Goal: Communication & Community: Answer question/provide support

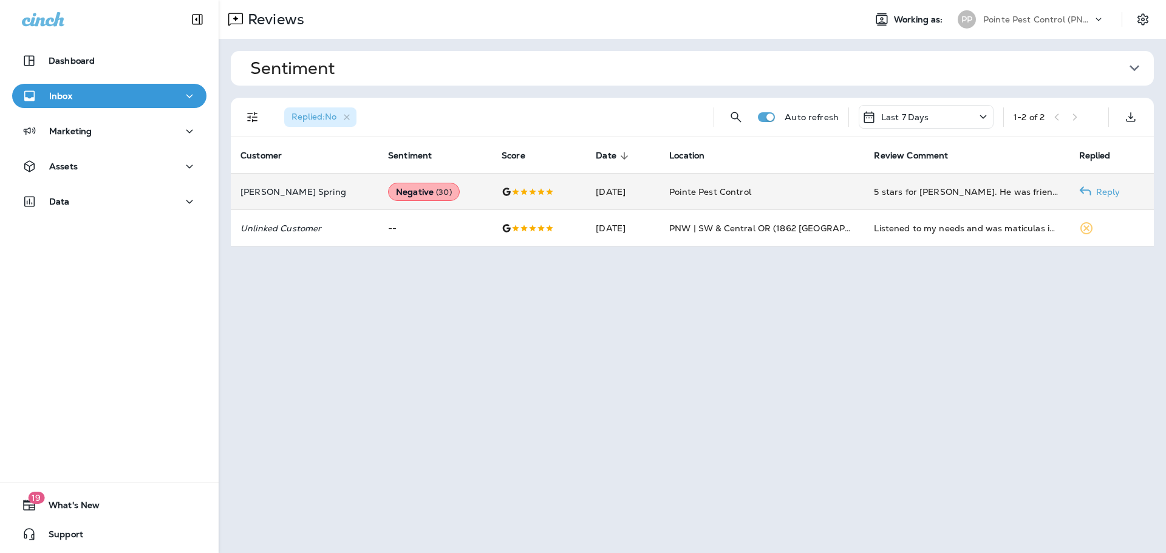
click at [516, 194] on div at bounding box center [538, 192] width 75 height 10
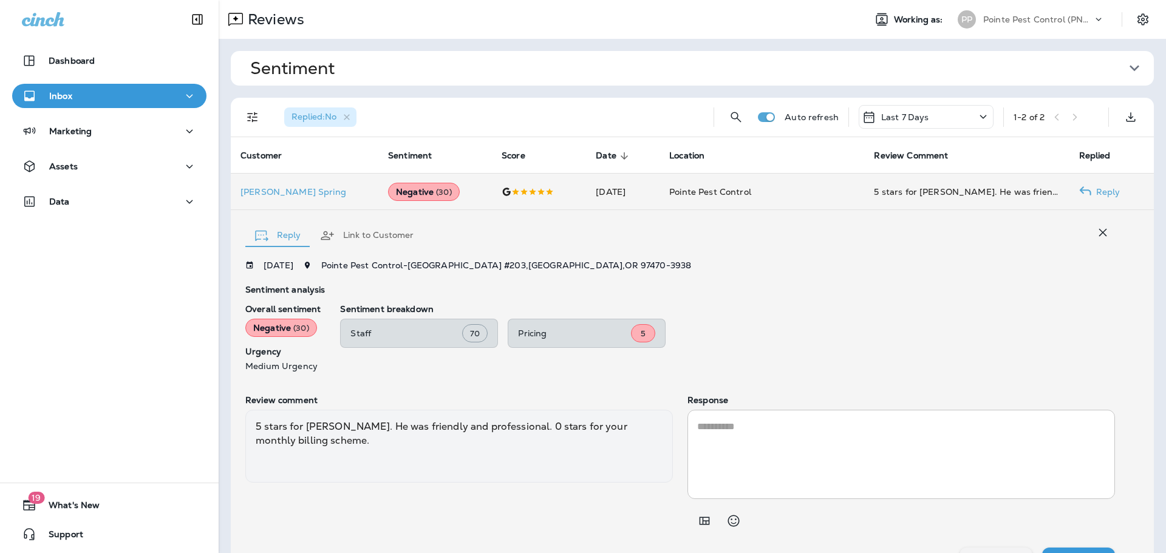
scroll to position [26, 0]
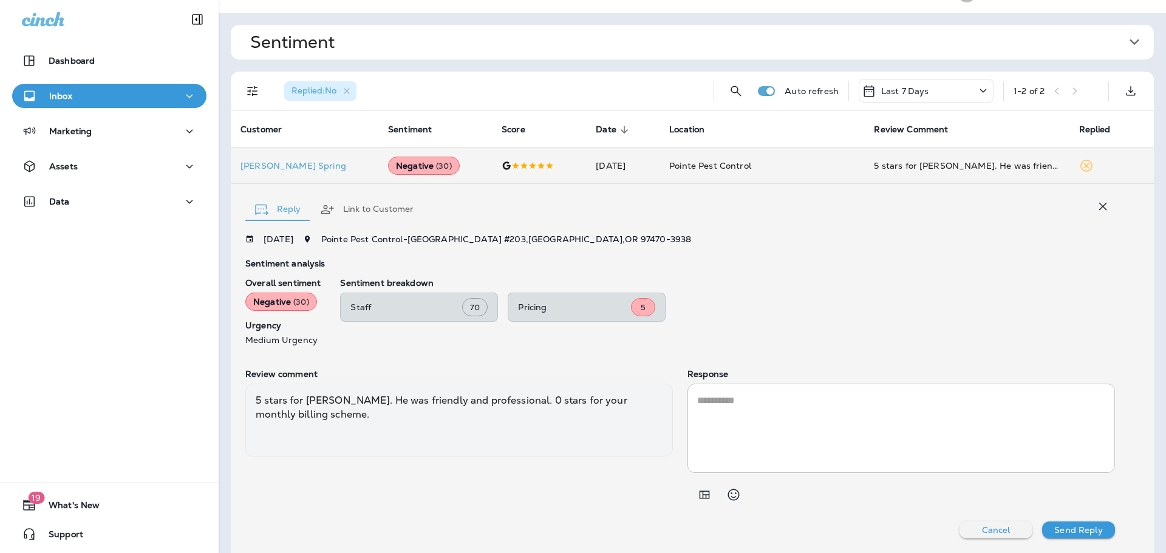
click at [730, 429] on textarea at bounding box center [901, 428] width 408 height 70
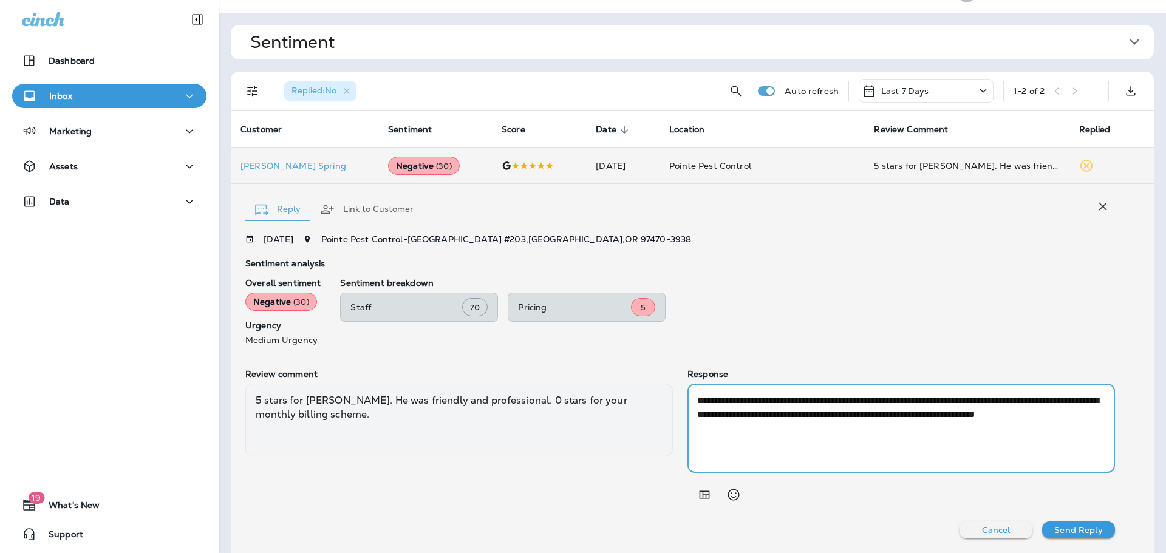
paste textarea "**********"
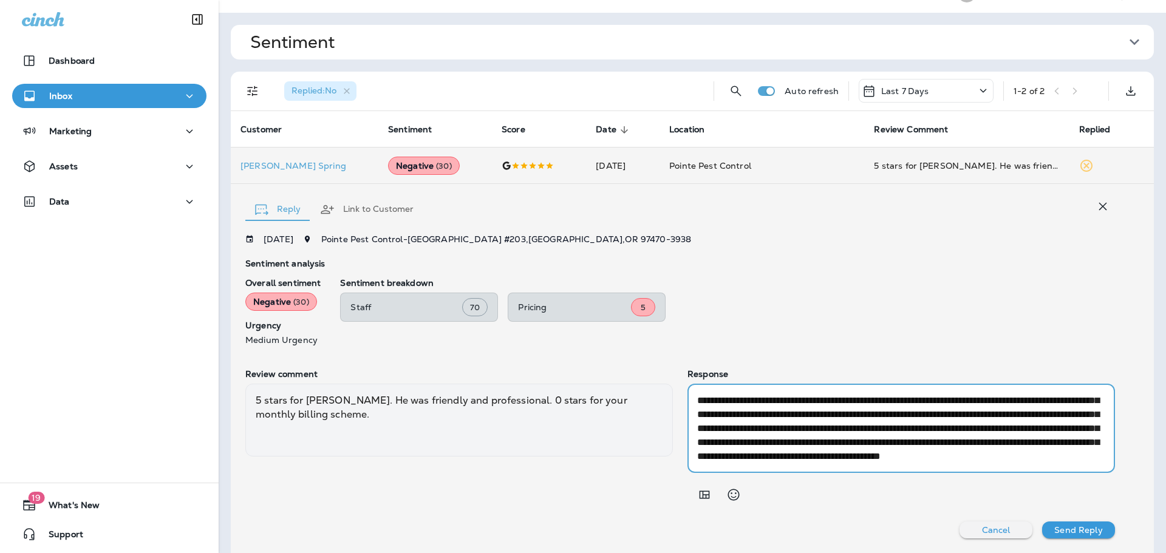
scroll to position [19, 0]
click at [779, 413] on textarea "**********" at bounding box center [899, 428] width 404 height 70
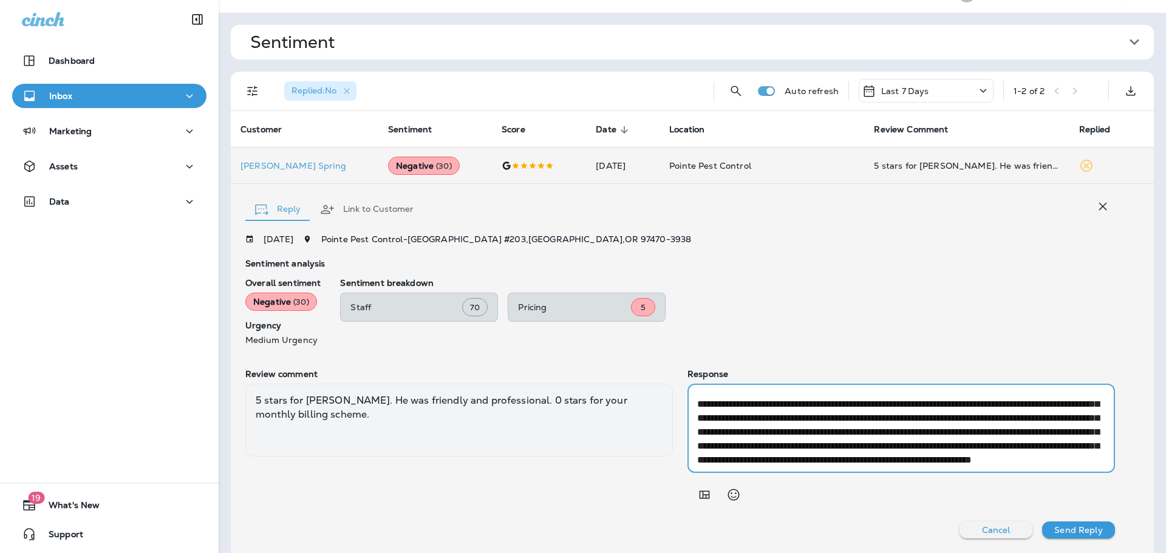
click at [755, 436] on textarea "**********" at bounding box center [899, 428] width 404 height 70
click at [801, 435] on textarea "**********" at bounding box center [899, 428] width 404 height 70
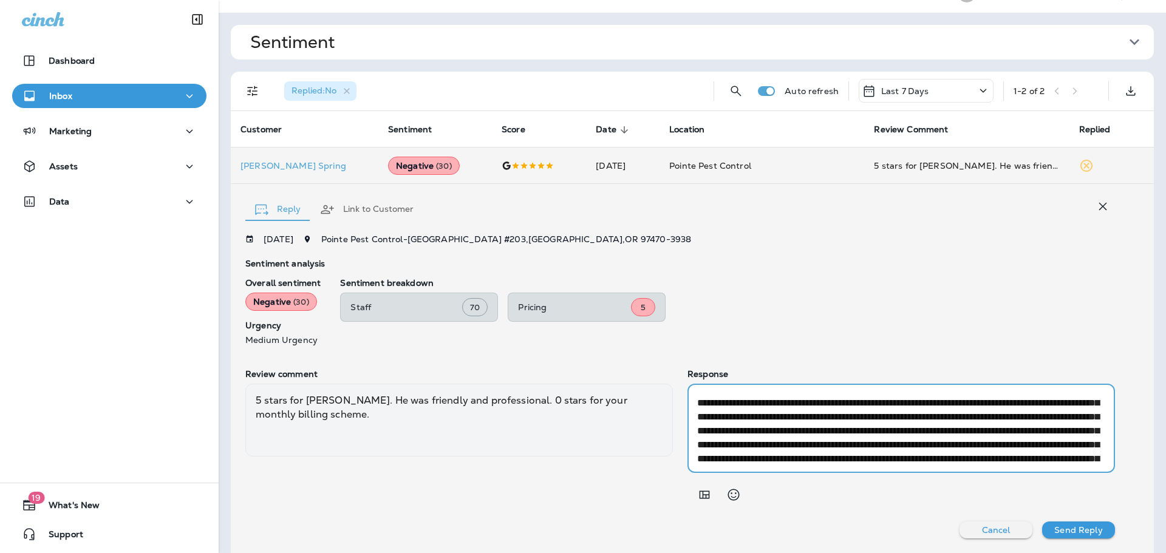
scroll to position [0, 0]
type textarea "**********"
click at [1076, 526] on p "Send Reply" at bounding box center [1078, 530] width 48 height 10
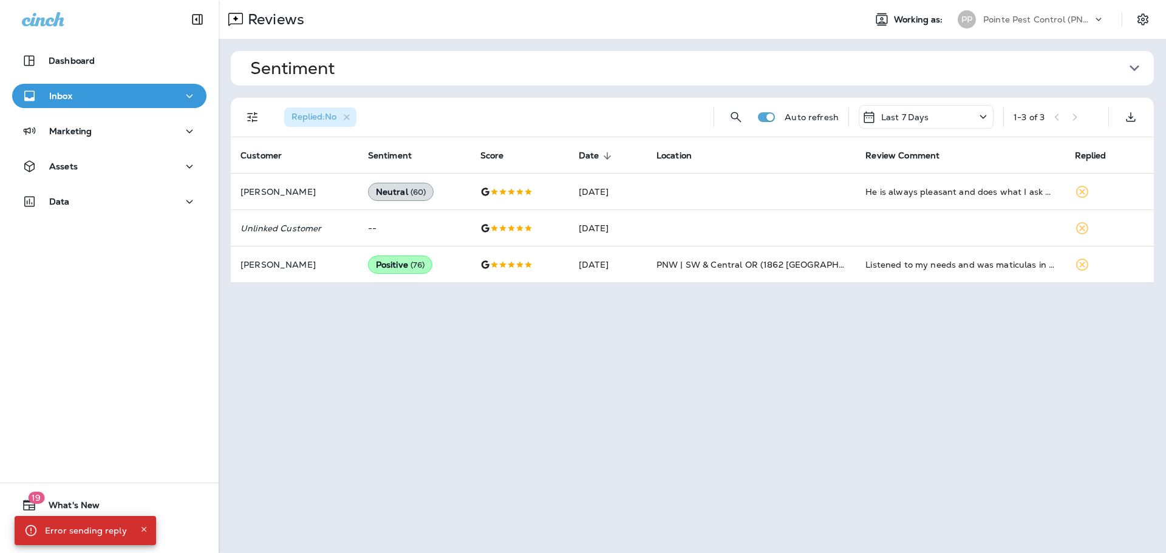
click at [140, 532] on icon "Close" at bounding box center [144, 529] width 8 height 8
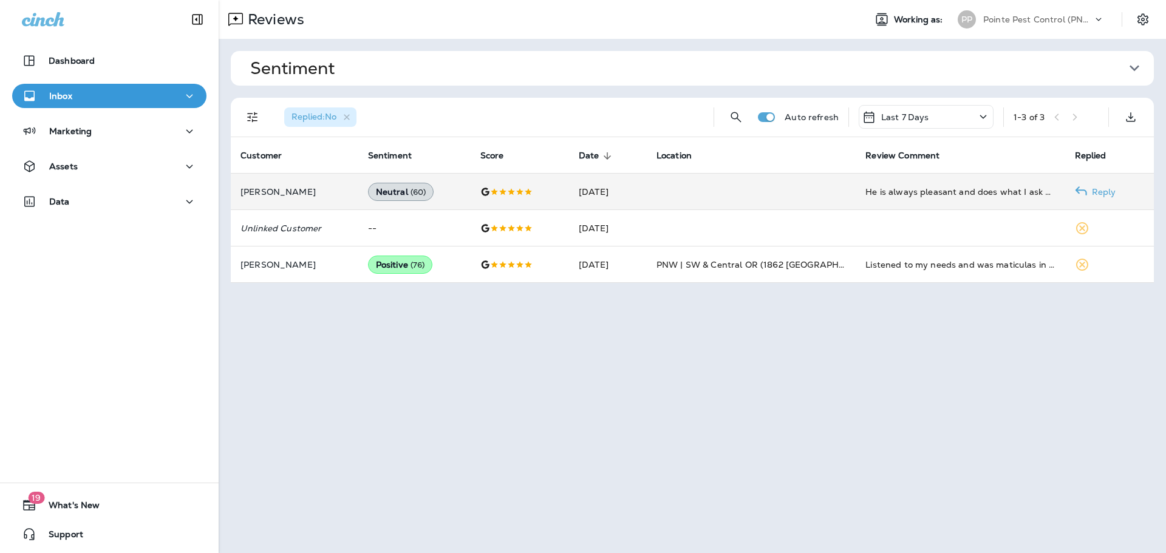
click at [731, 192] on td at bounding box center [751, 192] width 209 height 36
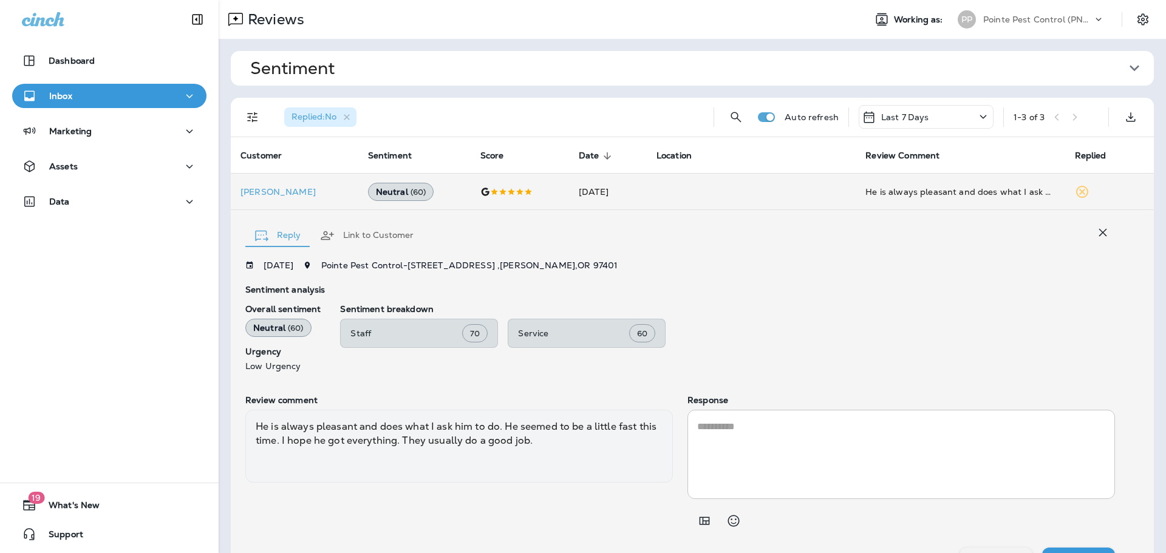
scroll to position [26, 0]
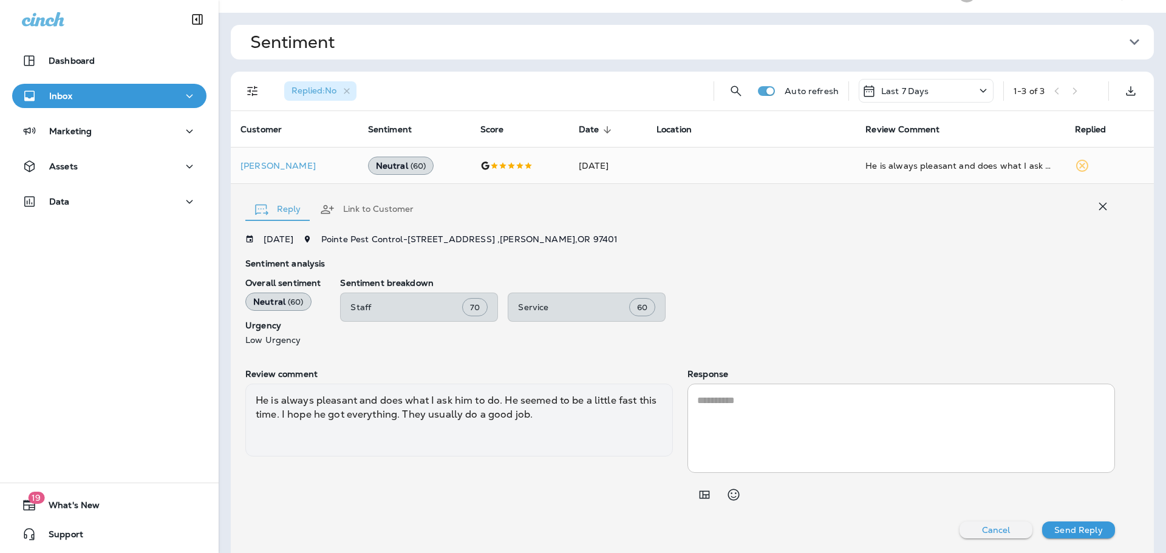
click at [1096, 199] on icon "button" at bounding box center [1102, 206] width 15 height 15
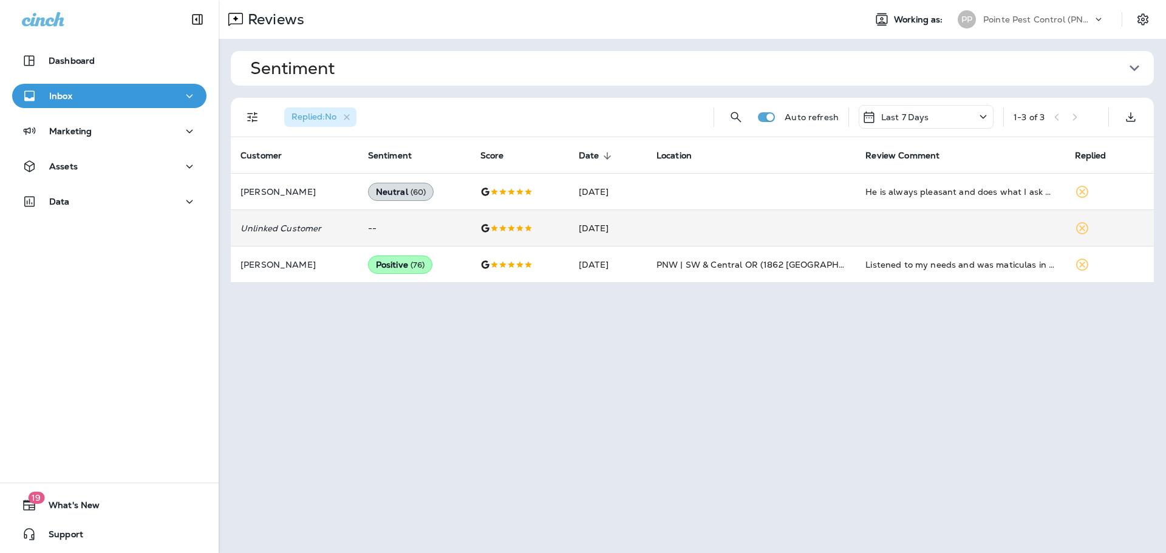
scroll to position [0, 0]
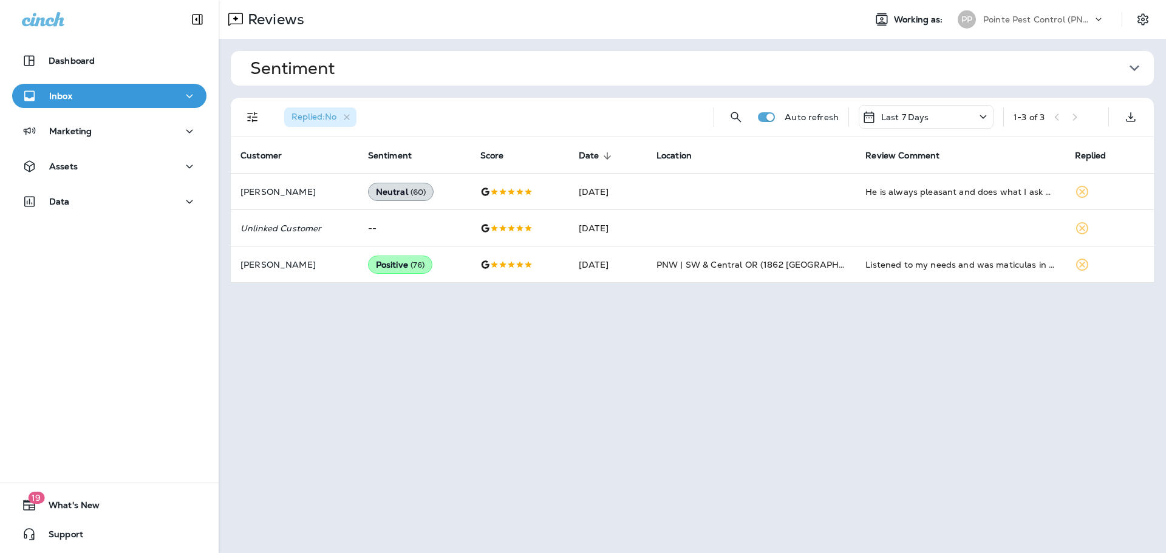
click at [1024, 12] on div "Pointe Pest Control (PNW)" at bounding box center [1037, 19] width 109 height 18
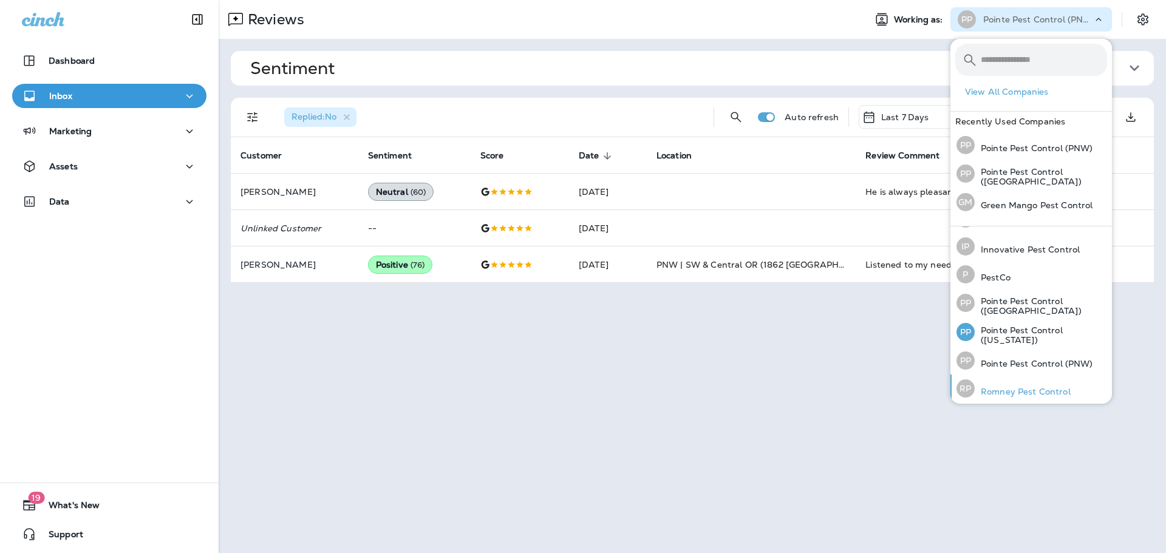
scroll to position [53, 0]
click at [1024, 394] on div "[PERSON_NAME] Pest Control" at bounding box center [1013, 385] width 124 height 28
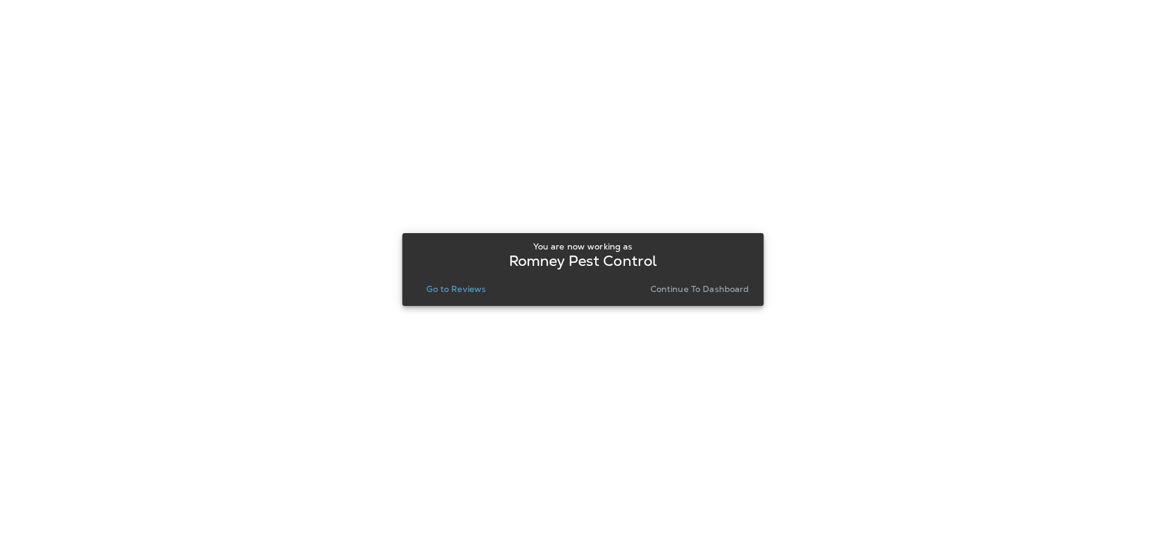
click at [463, 290] on p "Go to Reviews" at bounding box center [455, 289] width 59 height 10
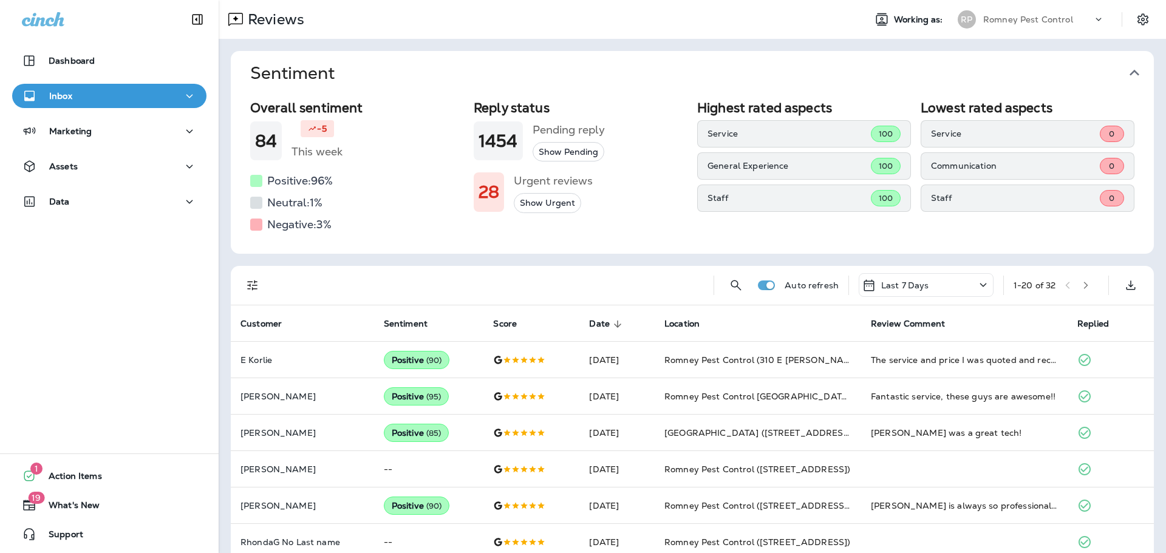
click at [1129, 72] on icon "button" at bounding box center [1133, 72] width 19 height 19
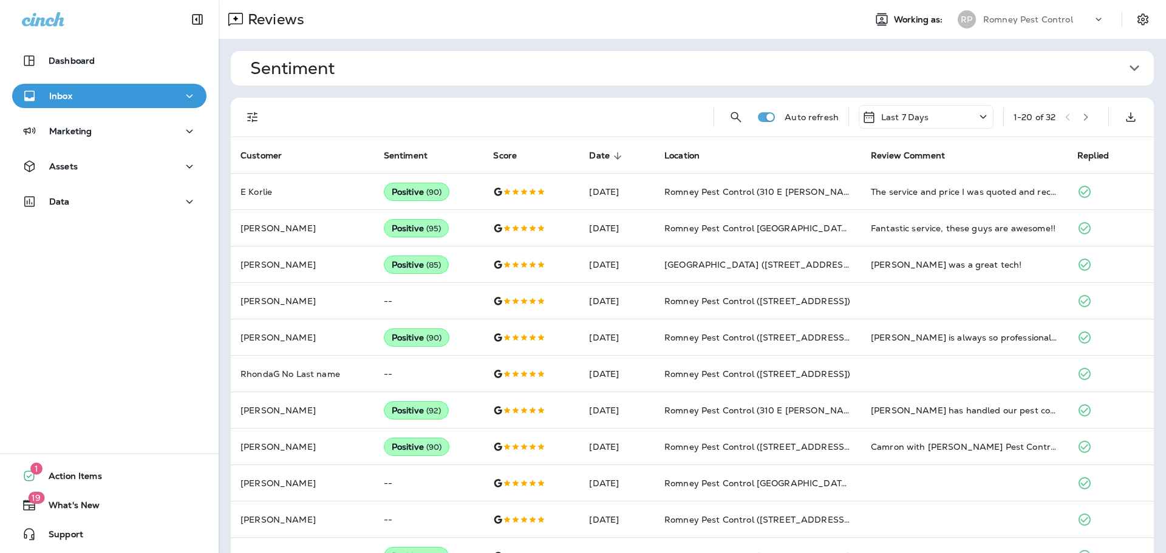
click at [257, 118] on icon "Filters" at bounding box center [252, 117] width 15 height 15
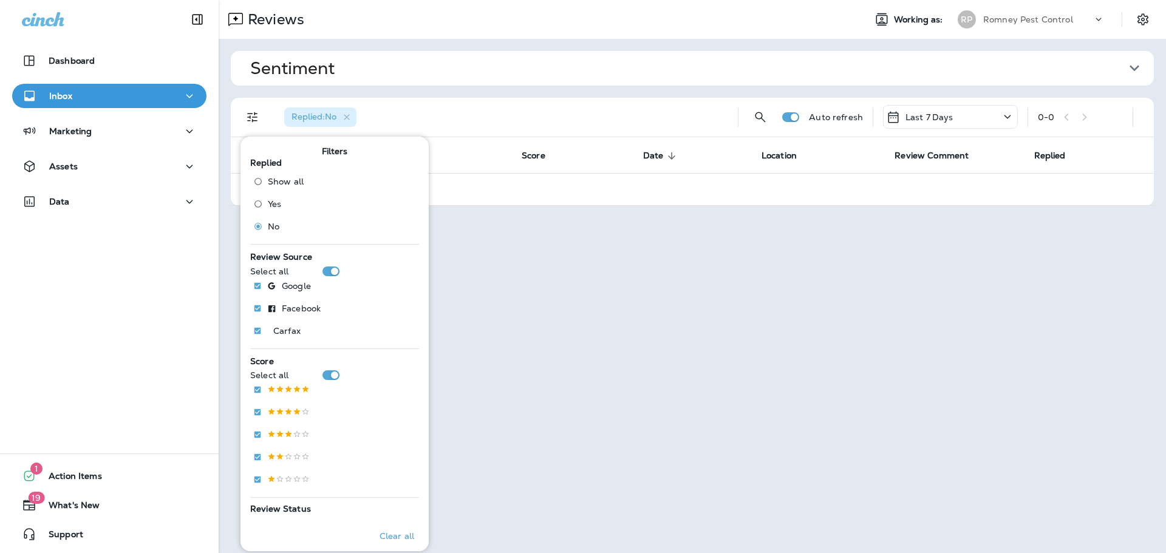
click at [1073, 23] on div "Romney Pest Control" at bounding box center [1037, 19] width 109 height 18
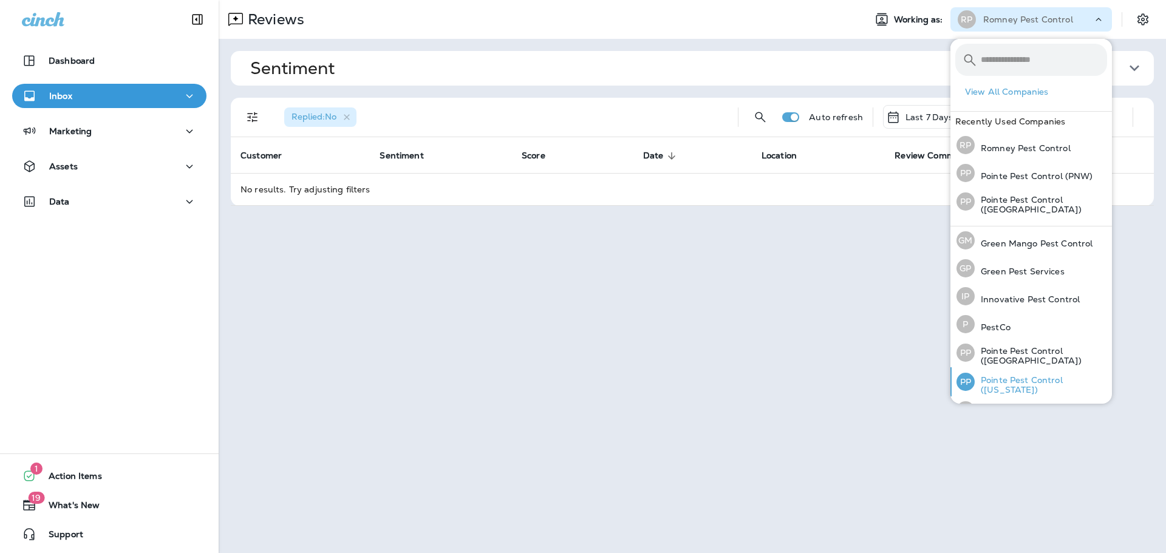
click at [1021, 373] on div "PP Pointe Pest Control ([US_STATE])" at bounding box center [1031, 381] width 160 height 29
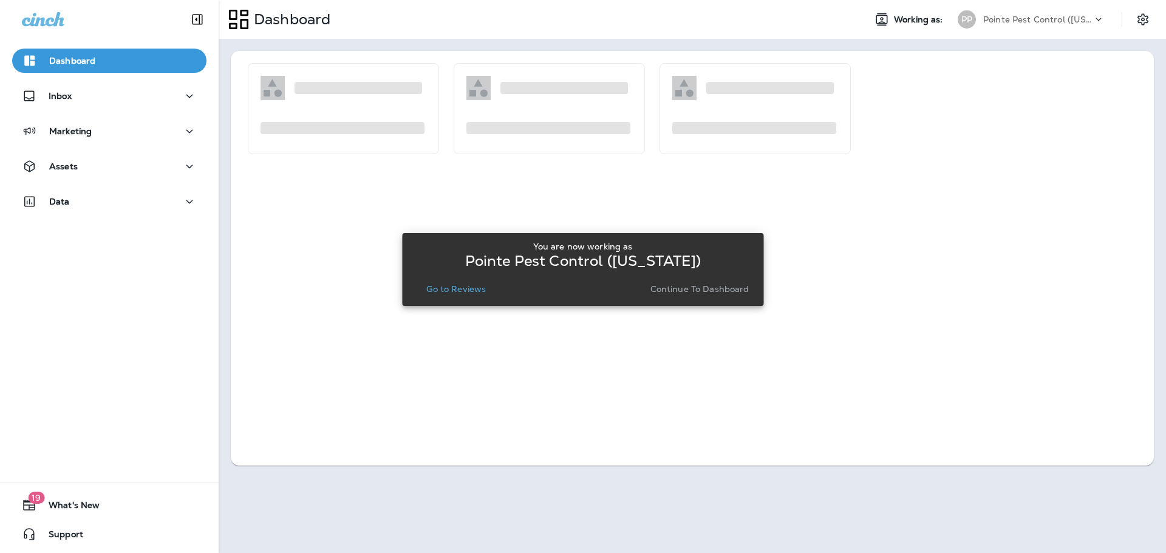
click at [436, 287] on p "Go to Reviews" at bounding box center [455, 289] width 59 height 10
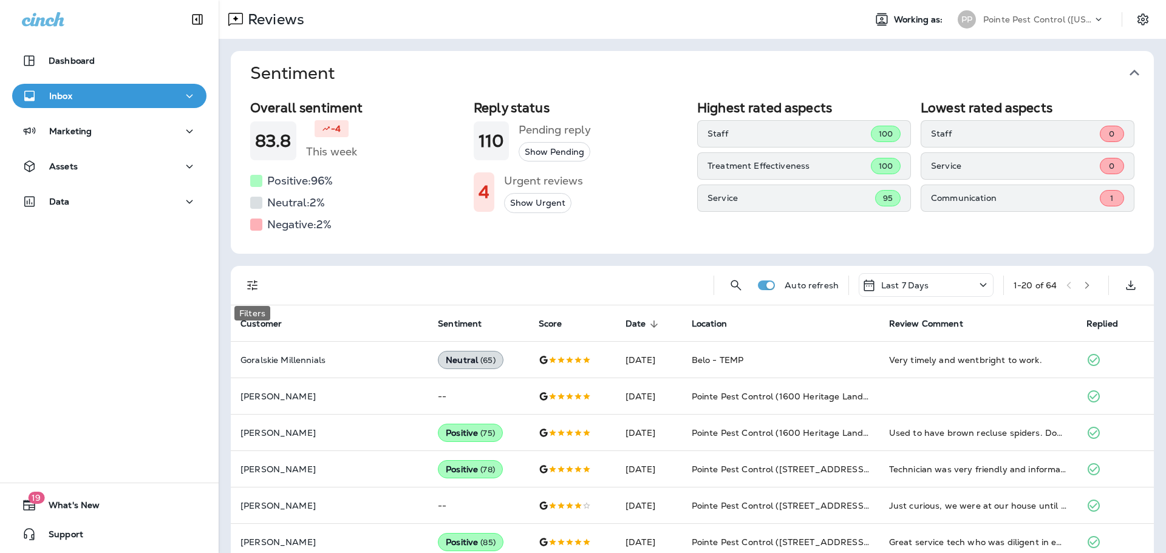
click at [253, 285] on icon "Filters" at bounding box center [252, 285] width 10 height 10
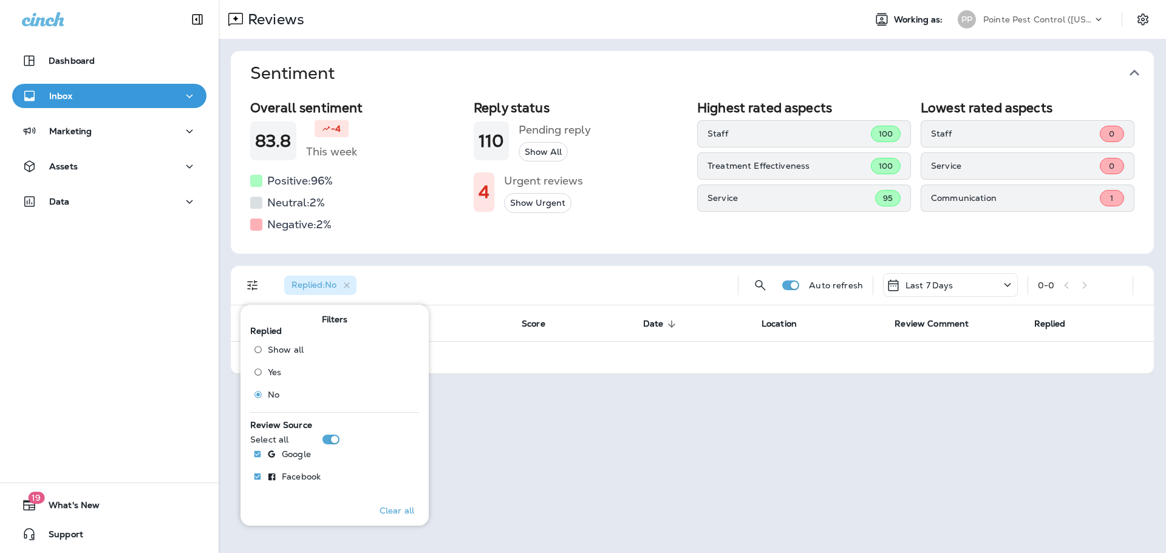
click at [1088, 15] on p "Pointe Pest Control ([US_STATE])" at bounding box center [1037, 20] width 109 height 10
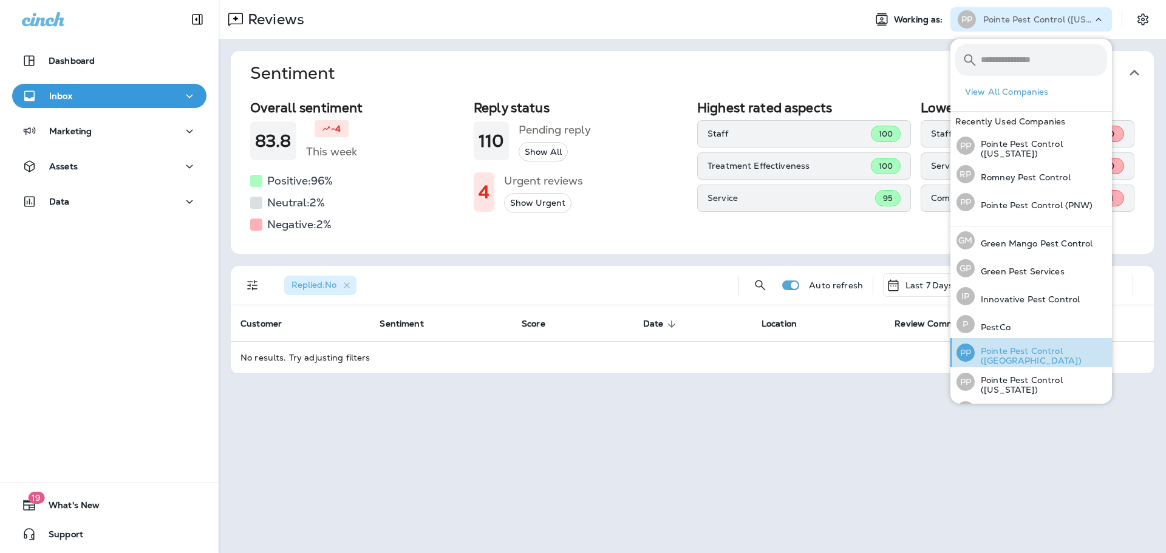
click at [1056, 352] on p "Pointe Pest Control ([GEOGRAPHIC_DATA])" at bounding box center [1040, 355] width 132 height 19
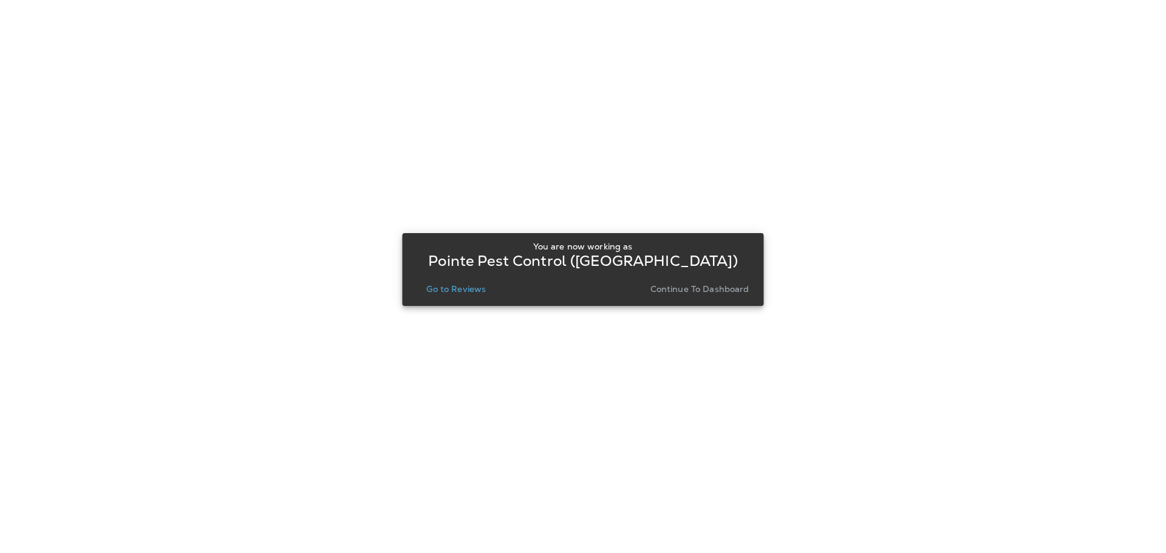
click at [458, 280] on button "Go to Reviews" at bounding box center [455, 288] width 69 height 17
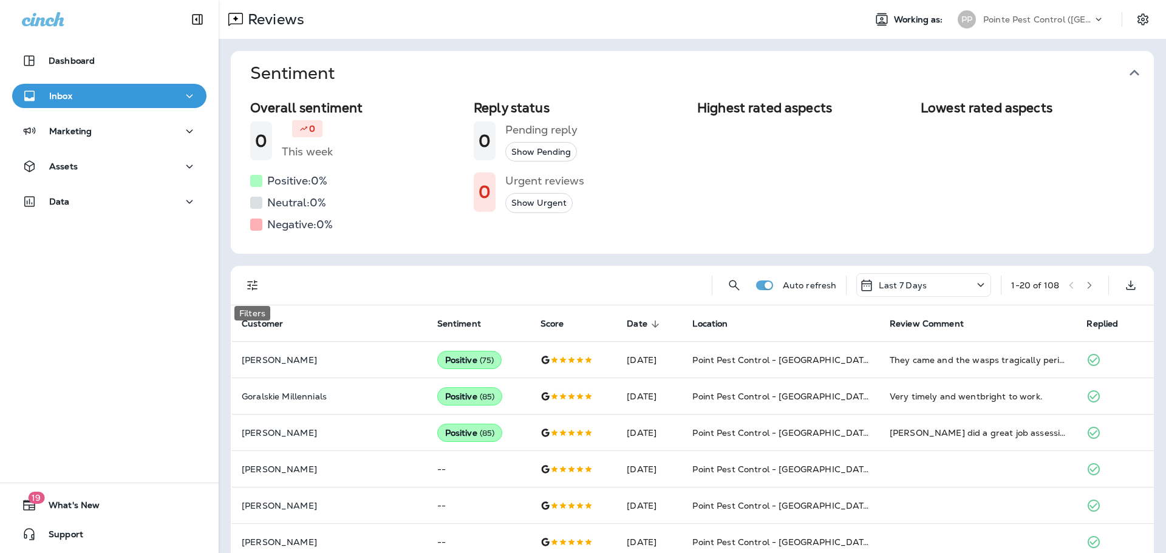
click at [249, 286] on icon "Filters" at bounding box center [252, 285] width 15 height 15
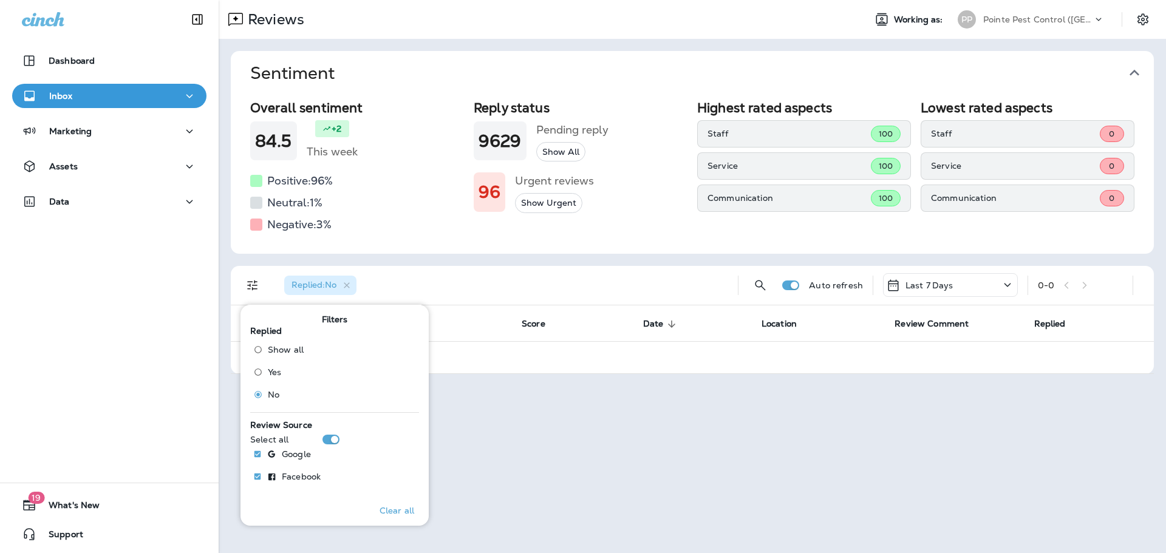
click at [1050, 15] on p "Pointe Pest Control ([GEOGRAPHIC_DATA])" at bounding box center [1037, 20] width 109 height 10
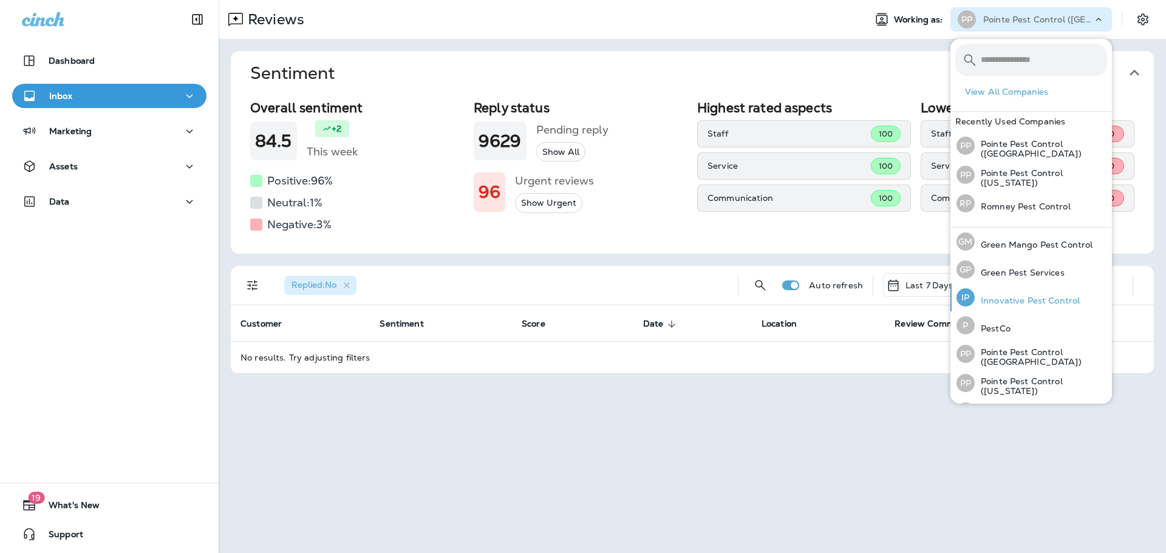
click at [1014, 300] on p "Innovative Pest Control" at bounding box center [1026, 301] width 105 height 10
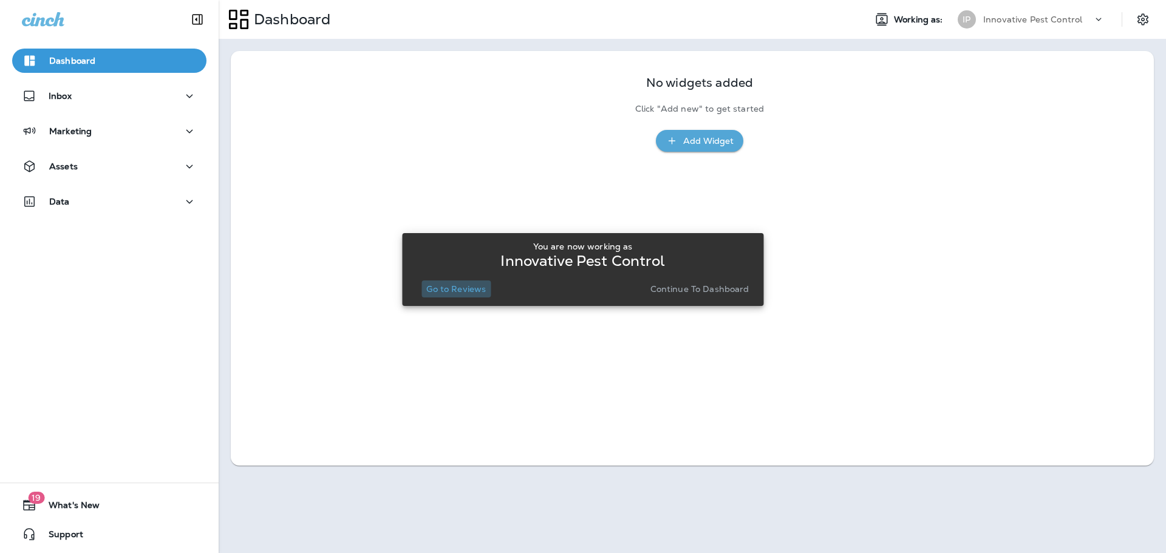
click at [467, 289] on p "Go to Reviews" at bounding box center [455, 289] width 59 height 10
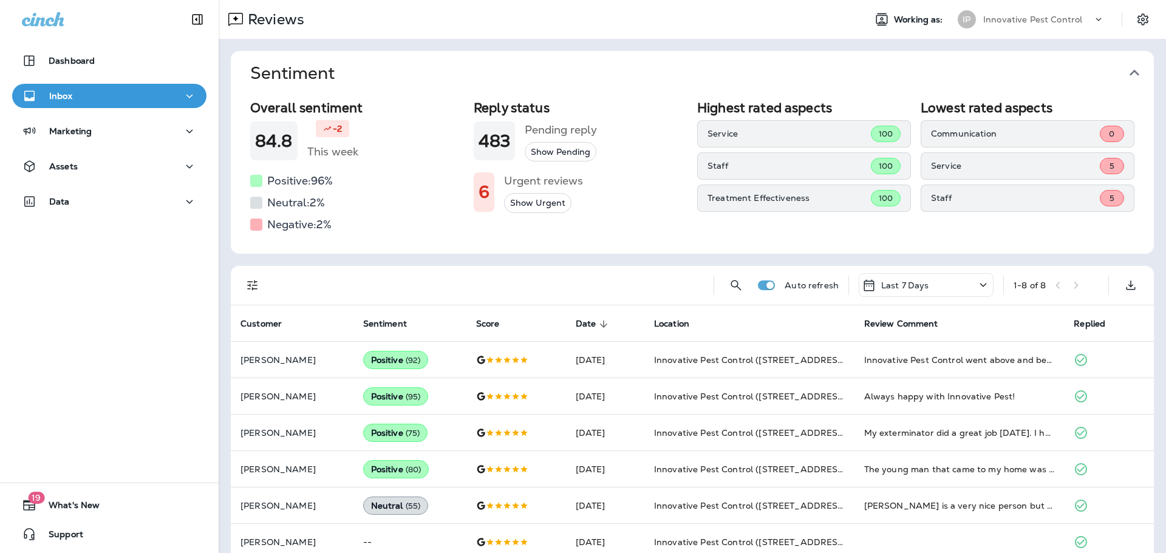
click at [1130, 67] on icon "button" at bounding box center [1133, 72] width 19 height 19
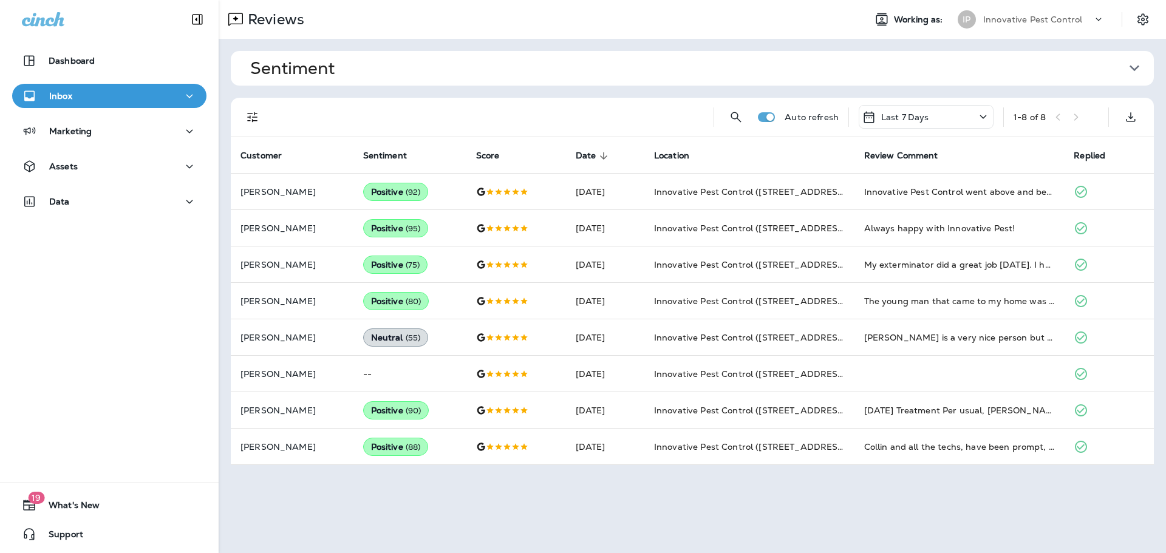
click at [1084, 14] on div "Innovative Pest Control" at bounding box center [1037, 19] width 109 height 18
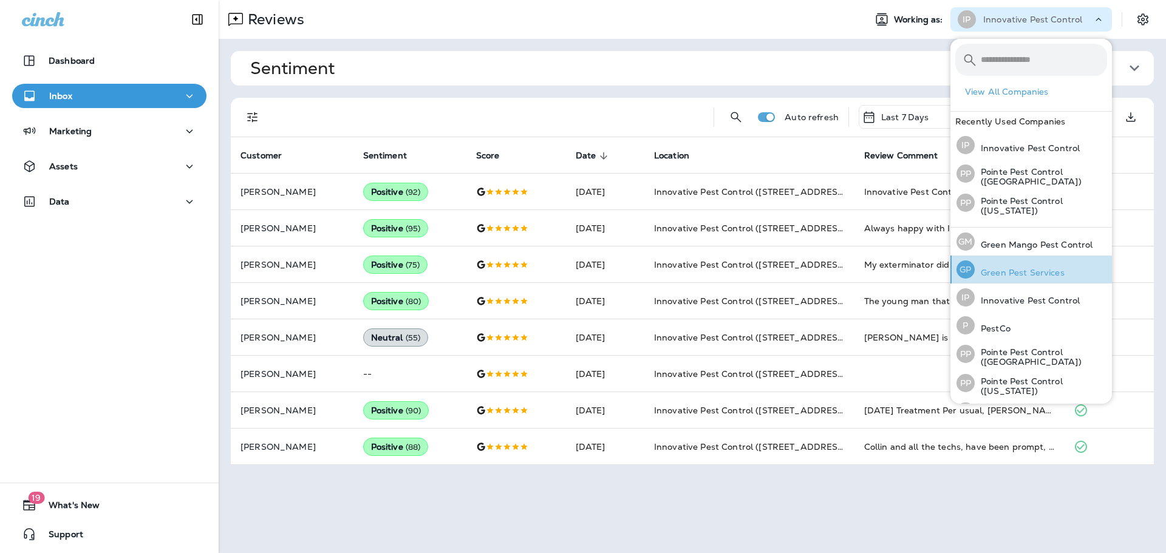
click at [1034, 273] on p "Green Pest Services" at bounding box center [1019, 273] width 90 height 10
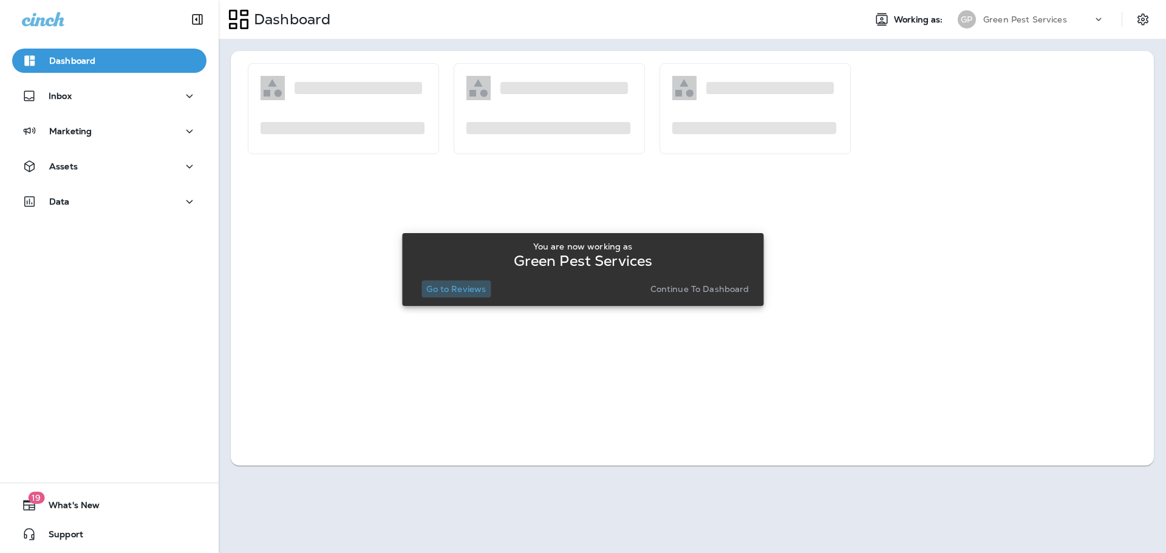
click at [472, 288] on p "Go to Reviews" at bounding box center [455, 289] width 59 height 10
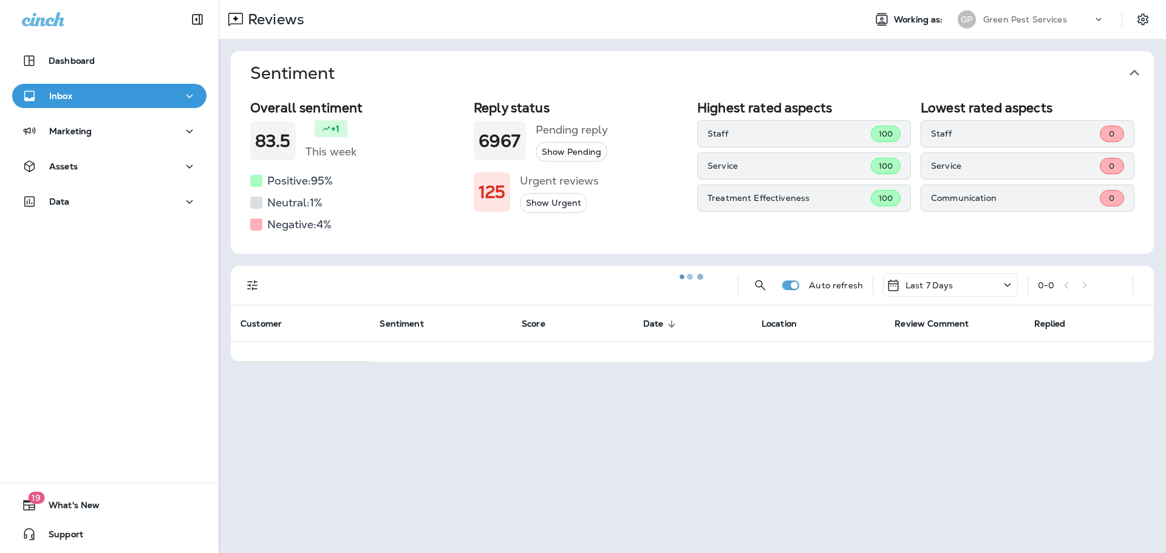
click at [1132, 71] on icon "button" at bounding box center [1133, 72] width 19 height 19
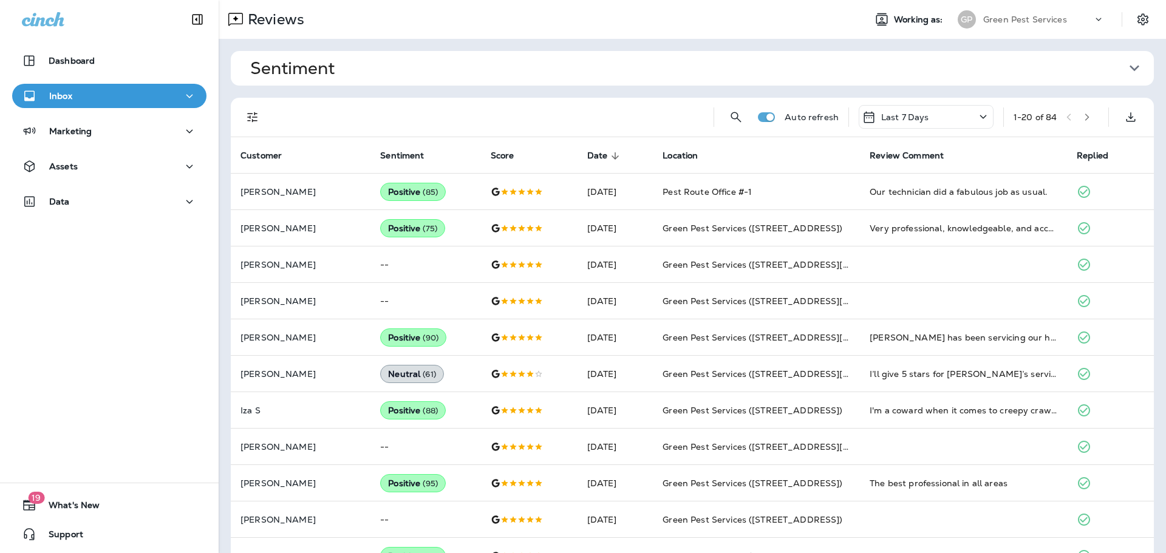
click at [252, 112] on icon "Filters" at bounding box center [252, 117] width 15 height 15
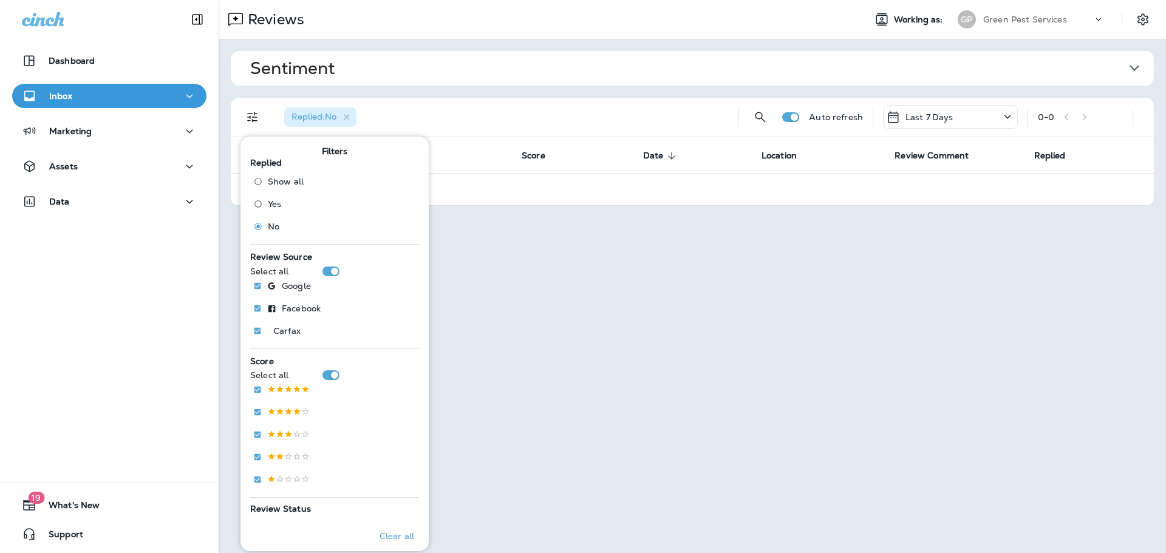
click at [539, 107] on div "Replied : No" at bounding box center [500, 117] width 453 height 39
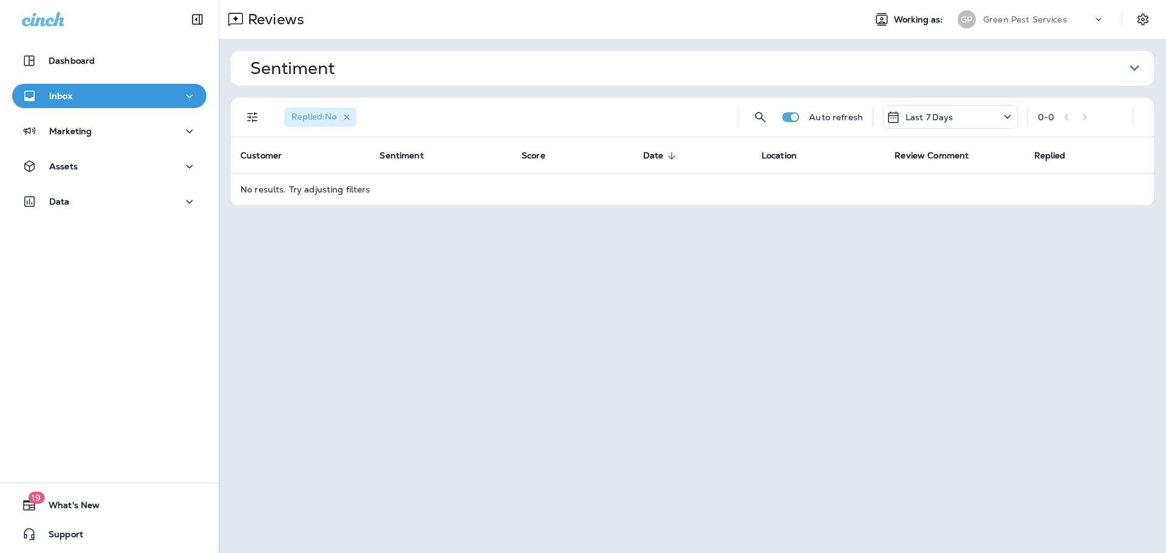
click at [345, 115] on icon "button" at bounding box center [347, 117] width 10 height 10
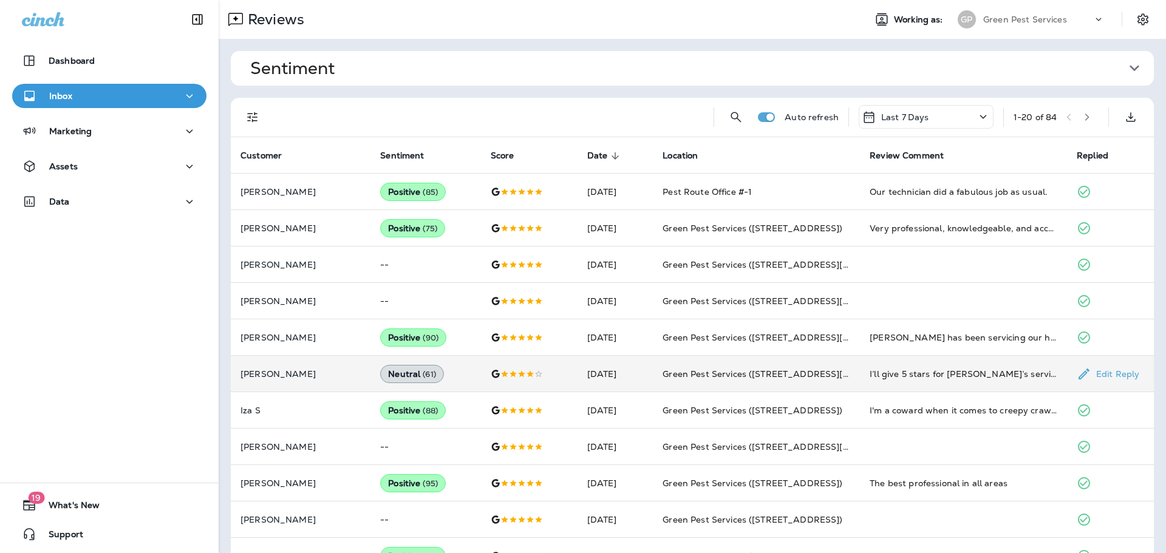
click at [594, 377] on td "[DATE]" at bounding box center [614, 374] width 75 height 36
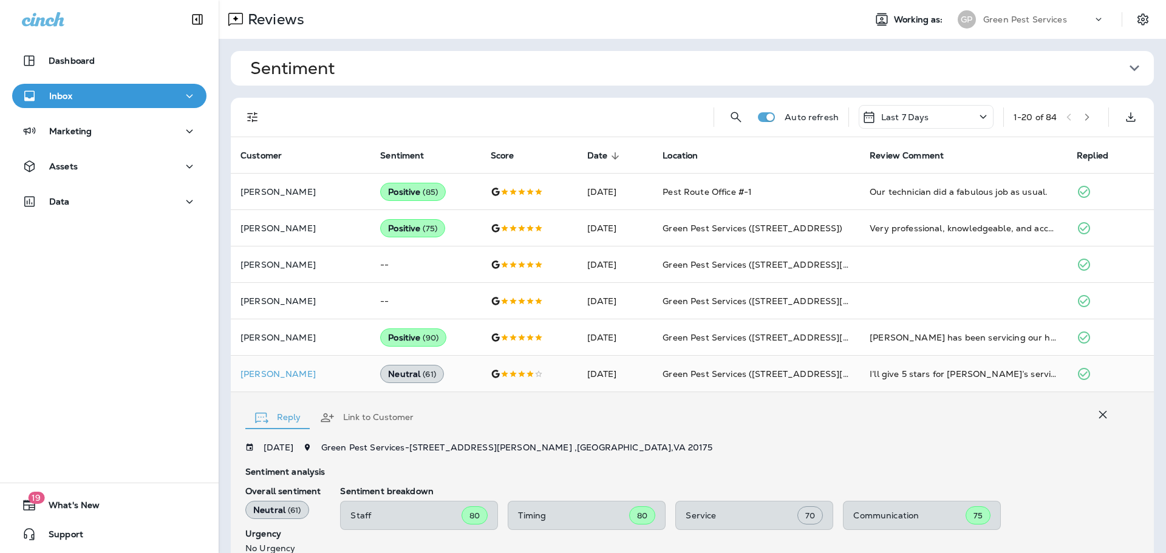
scroll to position [208, 0]
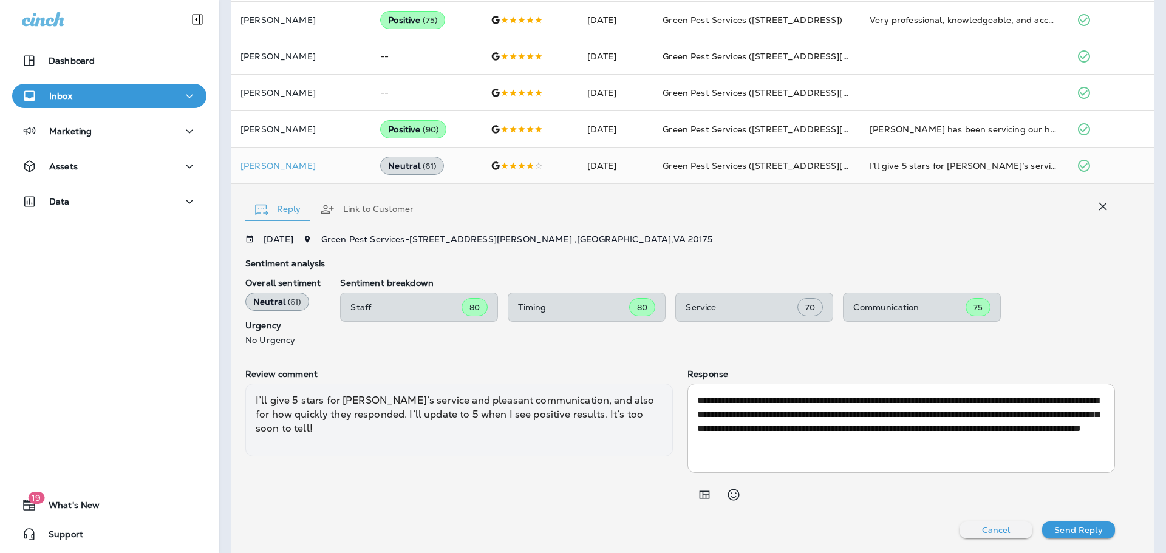
click at [1095, 203] on icon "button" at bounding box center [1102, 206] width 15 height 15
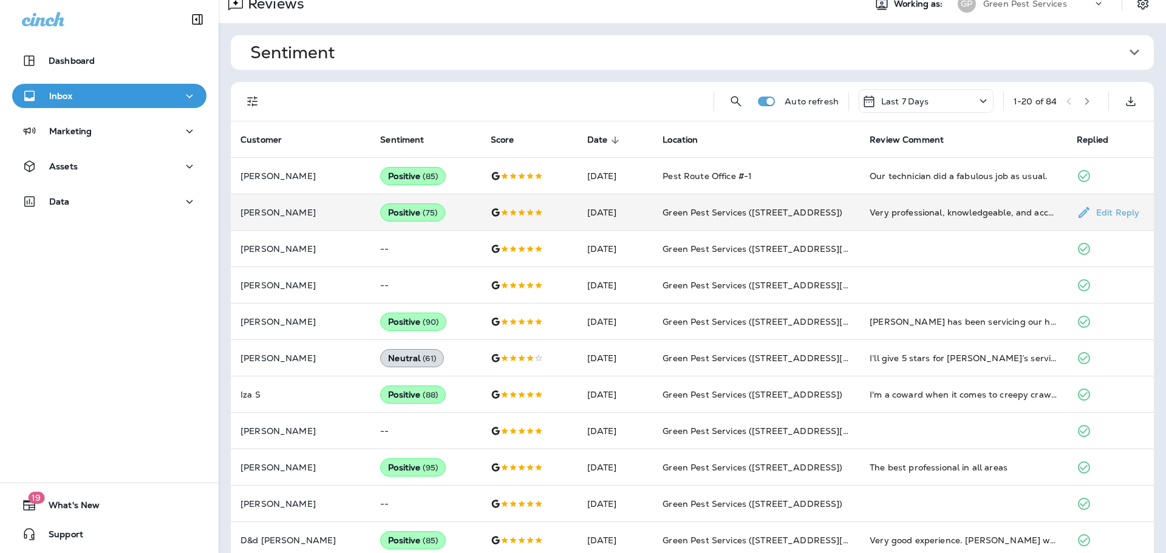
scroll to position [0, 0]
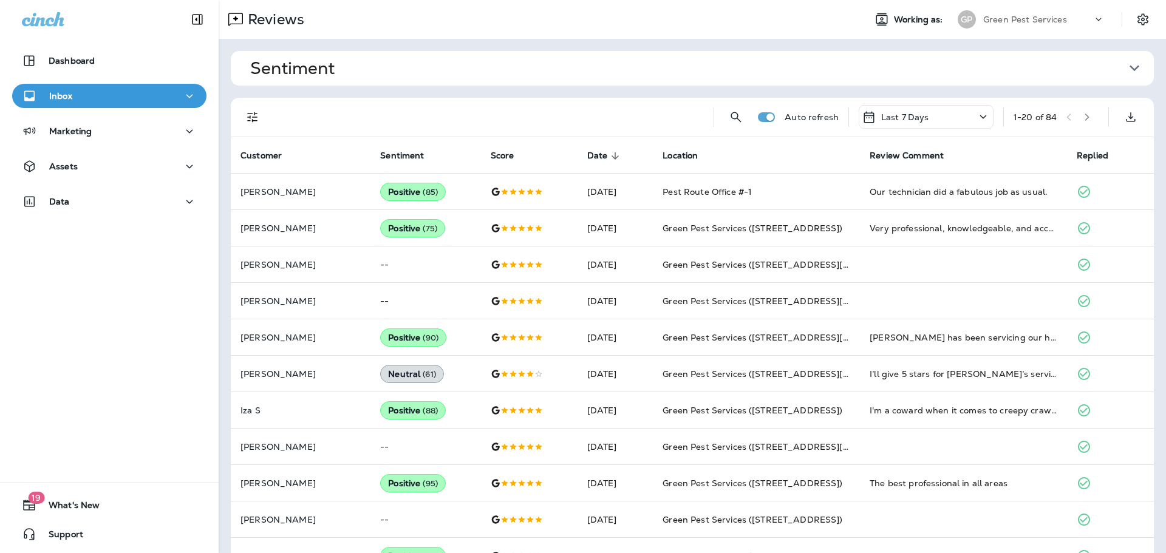
click at [1013, 12] on div "Green Pest Services" at bounding box center [1037, 19] width 109 height 18
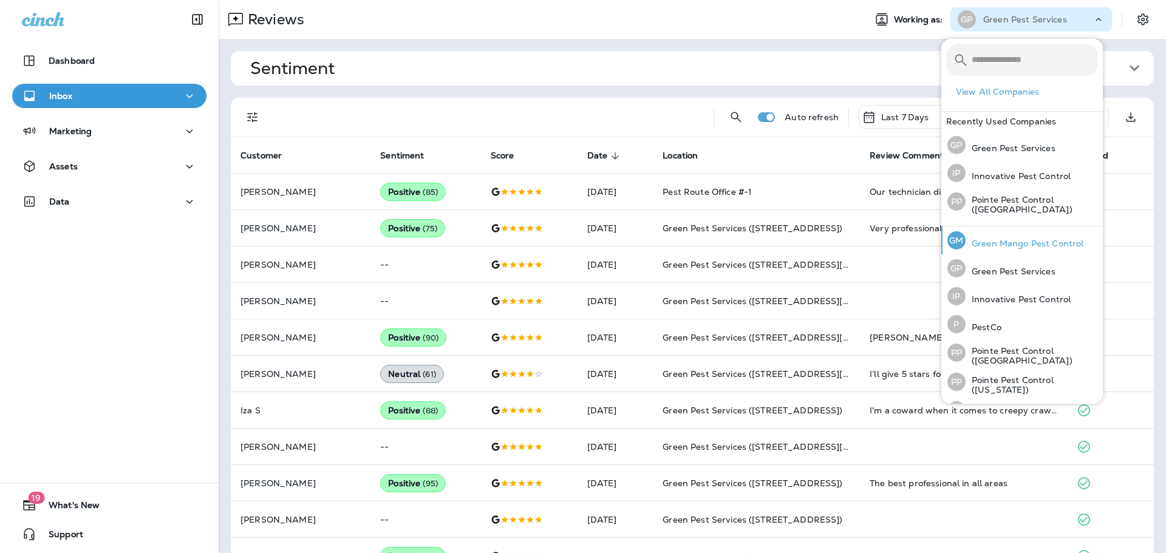
click at [1004, 237] on div "[PERSON_NAME] Mango Pest Control" at bounding box center [1015, 240] width 146 height 28
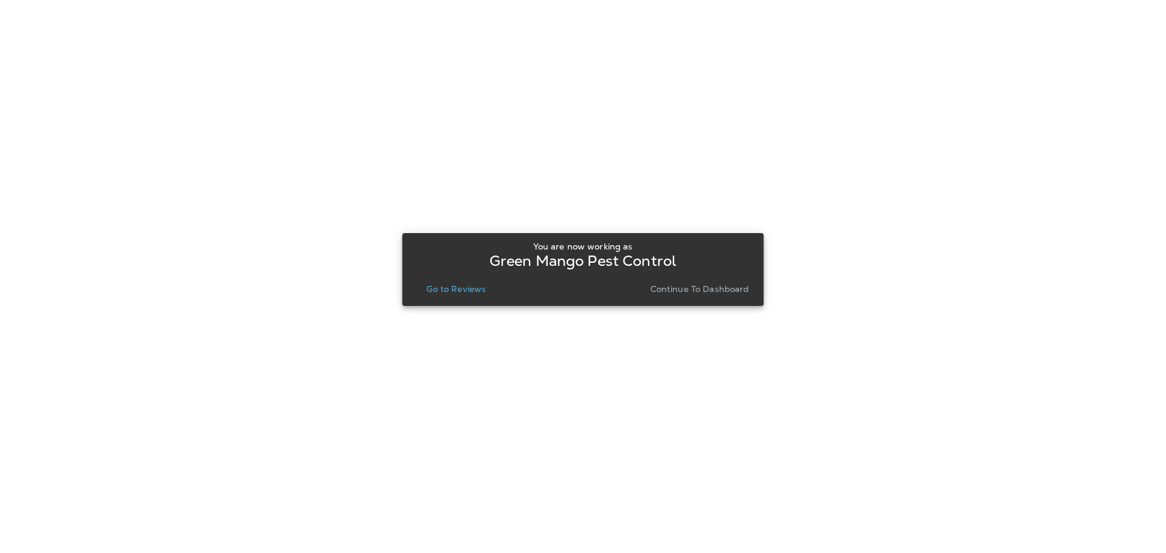
click at [451, 287] on p "Go to Reviews" at bounding box center [455, 289] width 59 height 10
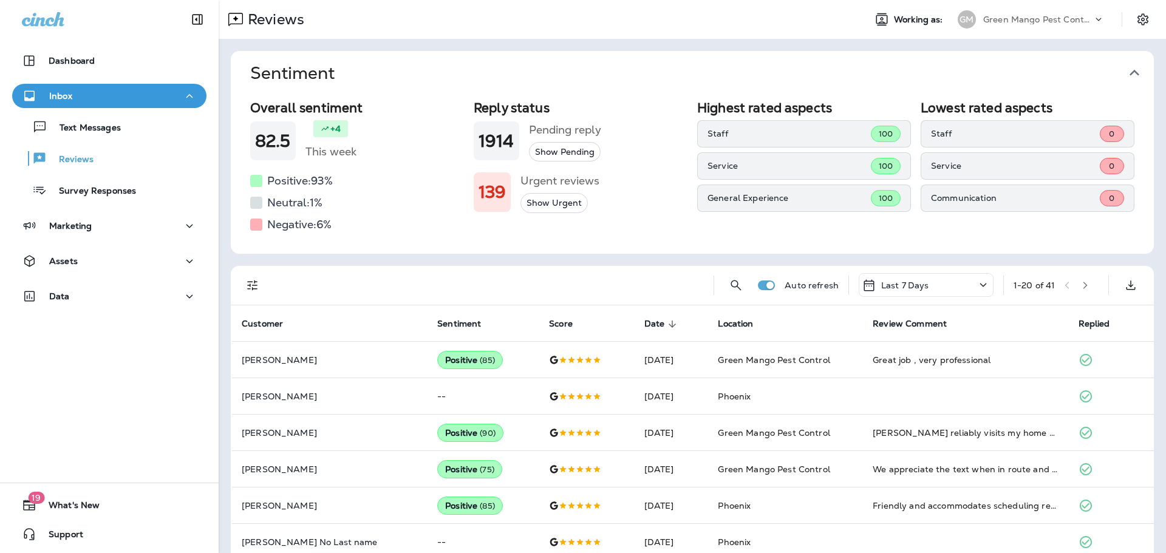
click at [1124, 72] on icon "button" at bounding box center [1133, 72] width 19 height 19
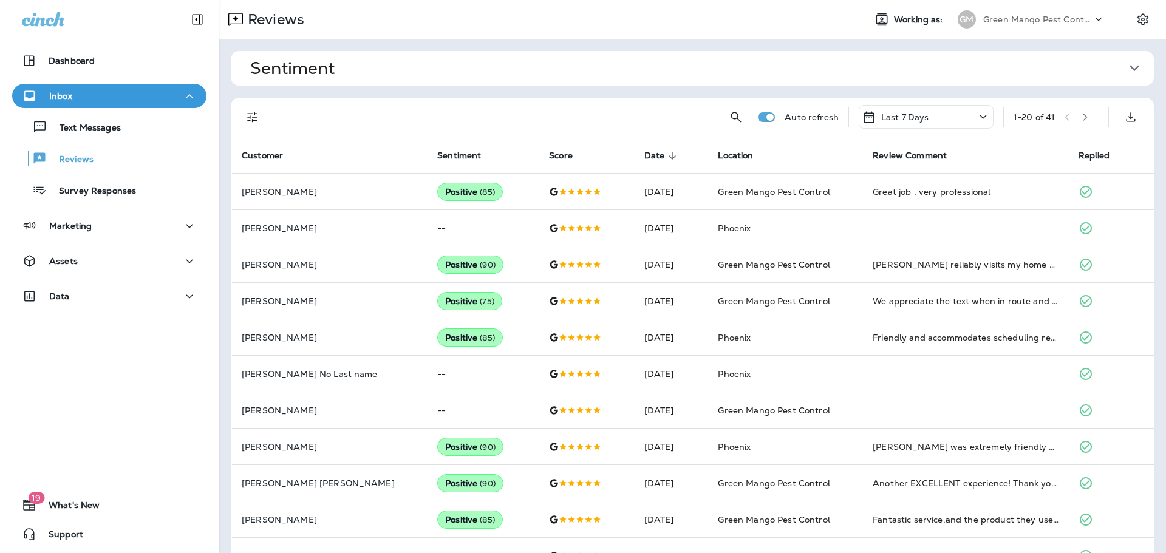
click at [251, 112] on icon "Filters" at bounding box center [252, 117] width 15 height 15
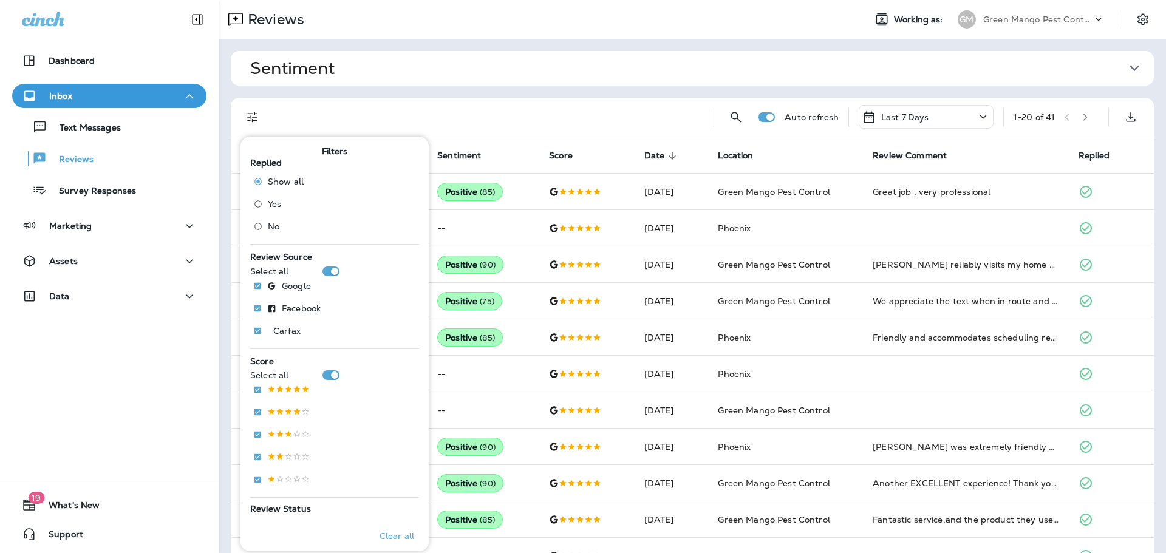
click at [270, 228] on span "No" at bounding box center [274, 227] width 12 height 10
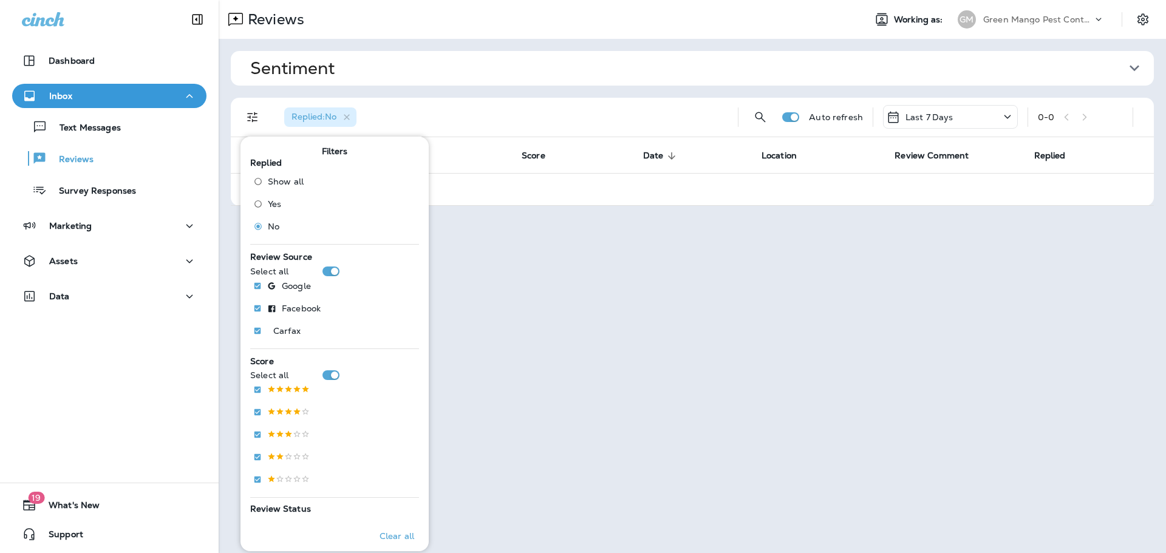
click at [595, 118] on div "Replied : No" at bounding box center [500, 117] width 453 height 39
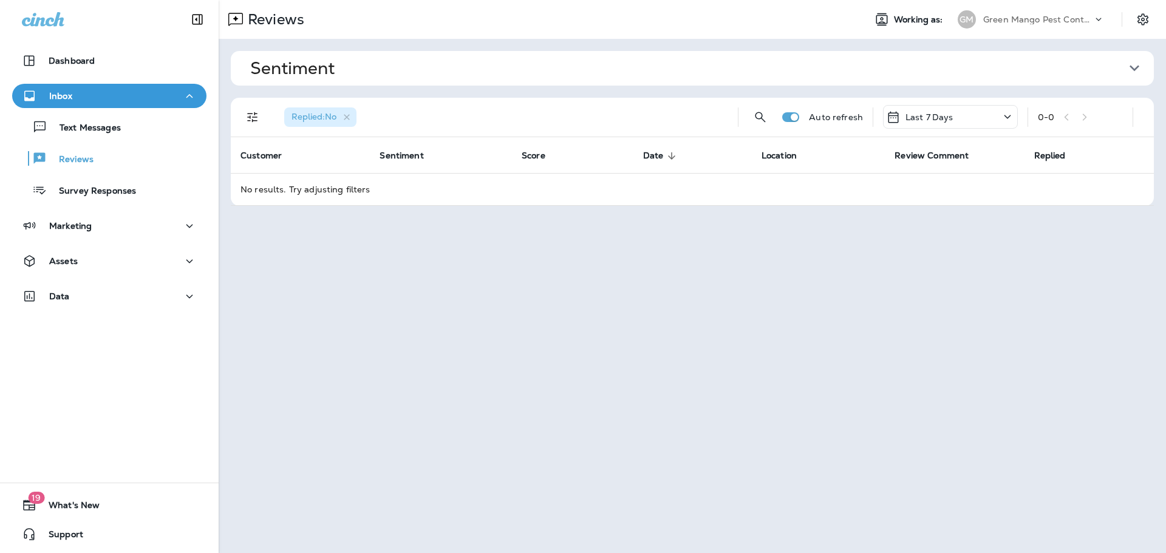
click at [1044, 21] on p "Green Mango Pest Control" at bounding box center [1037, 20] width 109 height 10
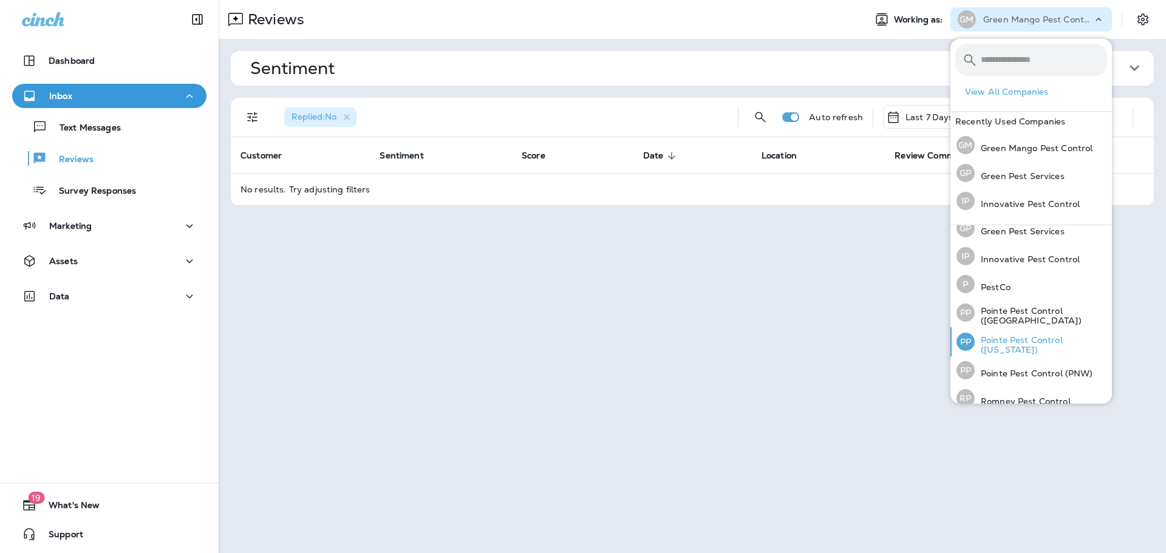
scroll to position [52, 0]
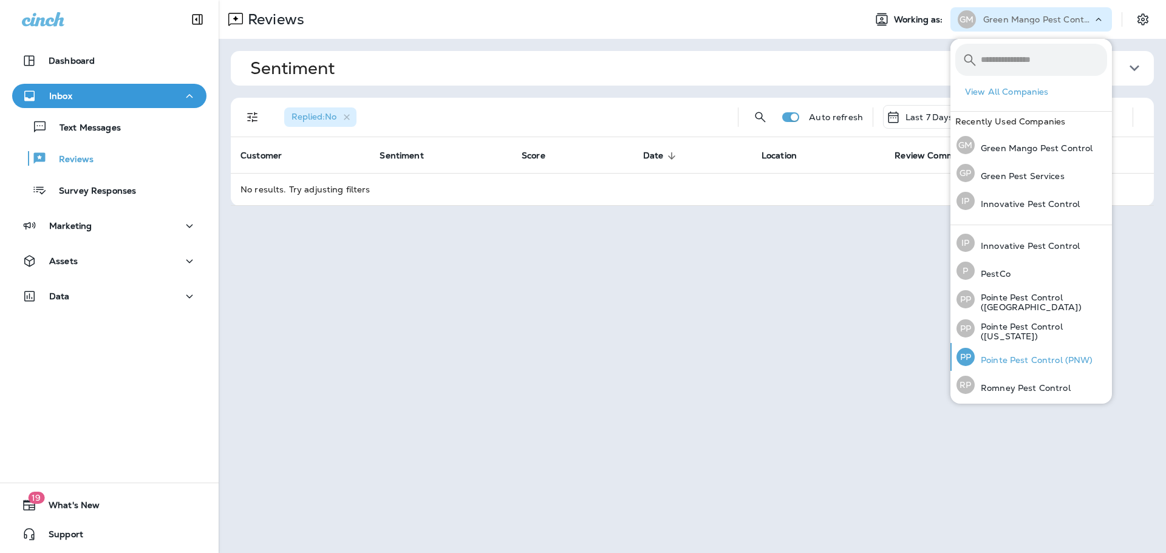
click at [1025, 357] on p "Pointe Pest Control (PNW)" at bounding box center [1033, 360] width 118 height 10
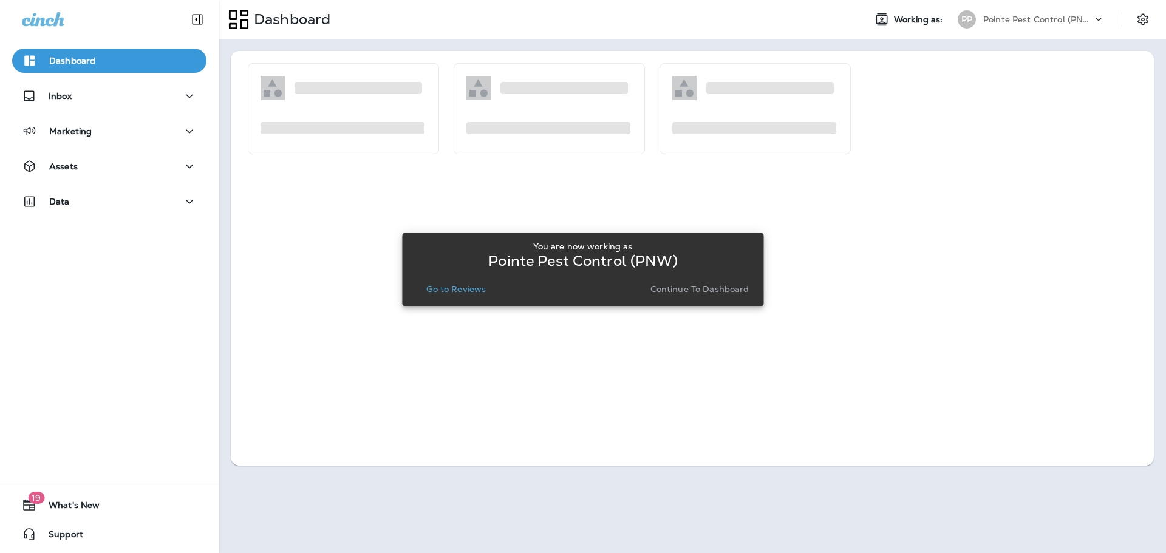
click at [466, 294] on p "Go to Reviews" at bounding box center [455, 289] width 59 height 10
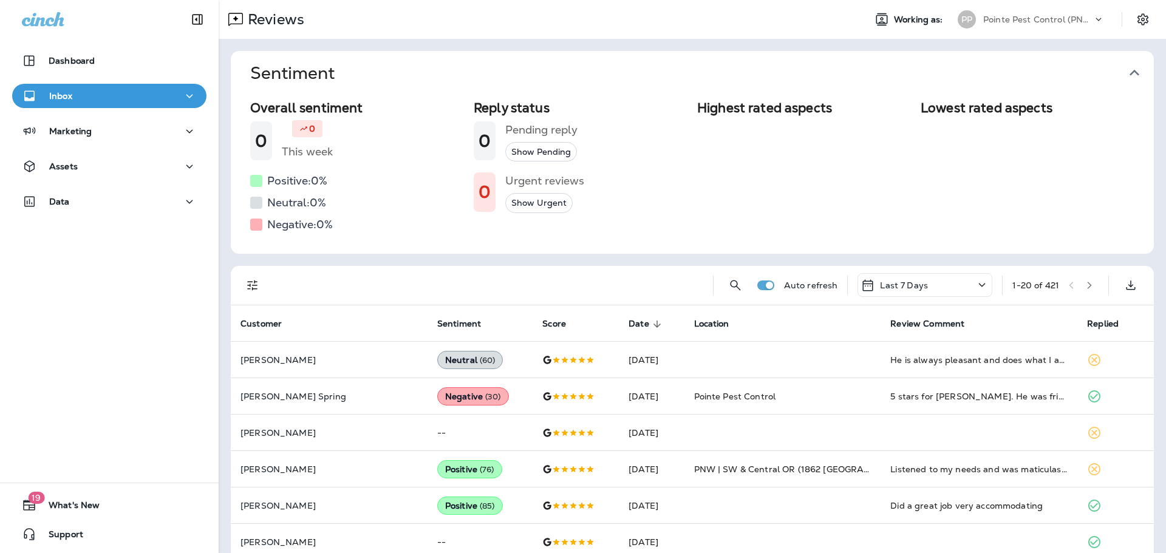
click at [1136, 69] on button "Sentiment" at bounding box center [701, 73] width 923 height 44
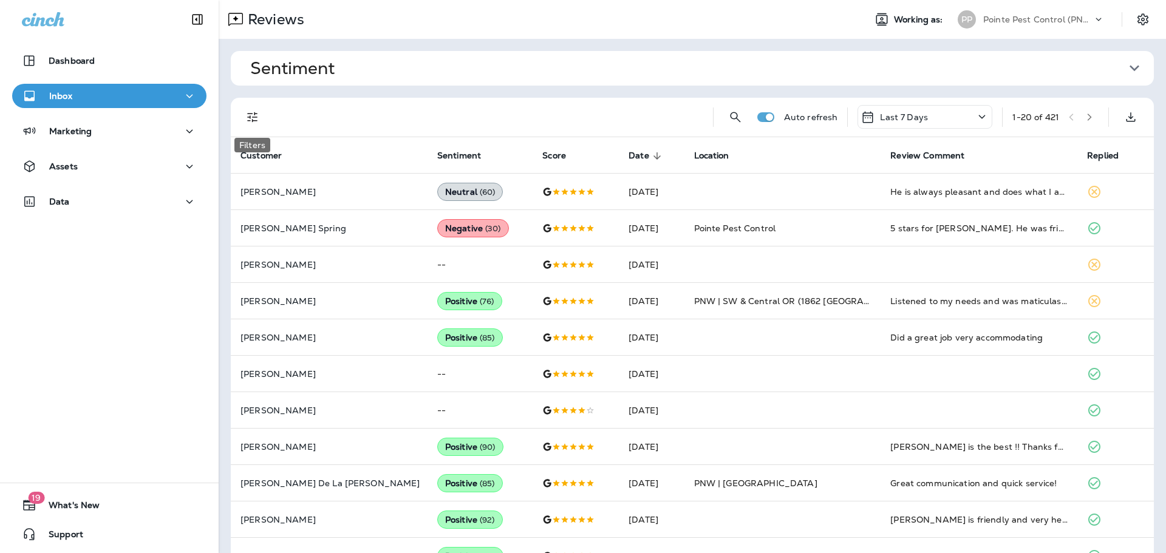
click at [253, 120] on icon "Filters" at bounding box center [252, 117] width 10 height 10
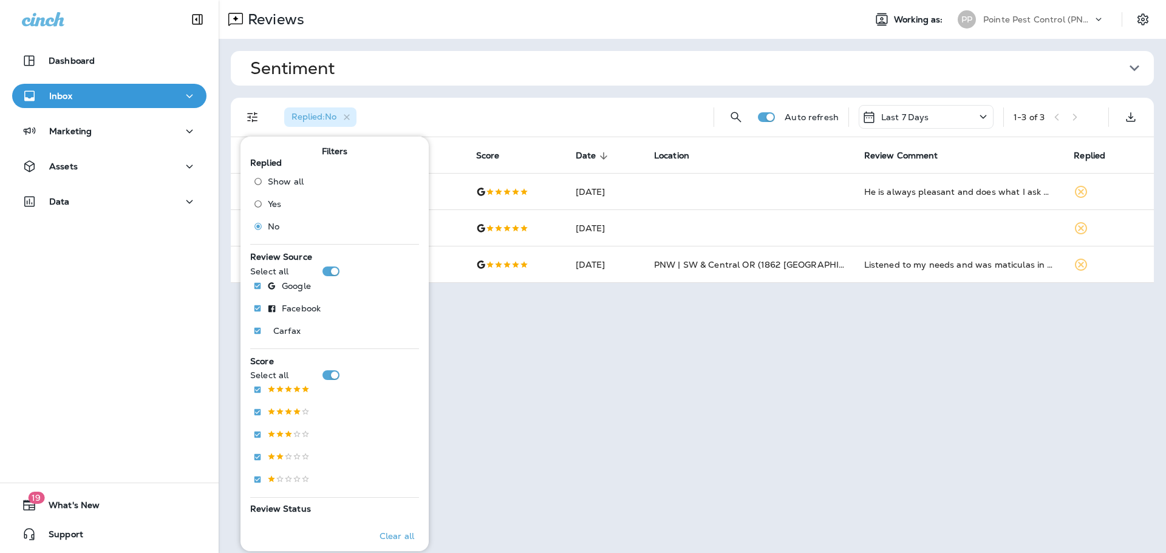
click at [584, 110] on div "Replied : No" at bounding box center [488, 117] width 429 height 39
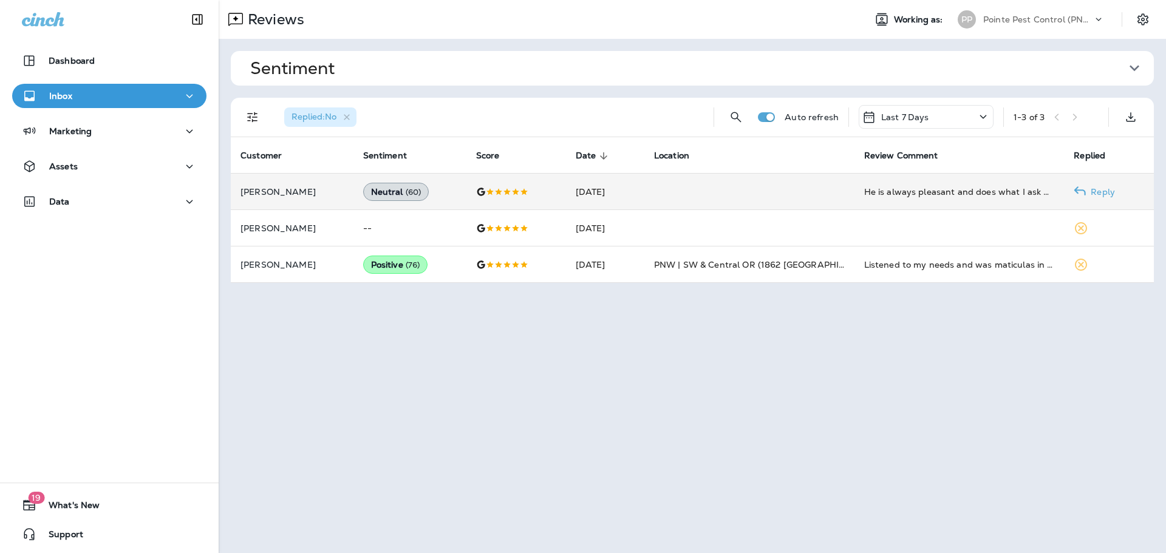
click at [687, 198] on td at bounding box center [749, 192] width 210 height 36
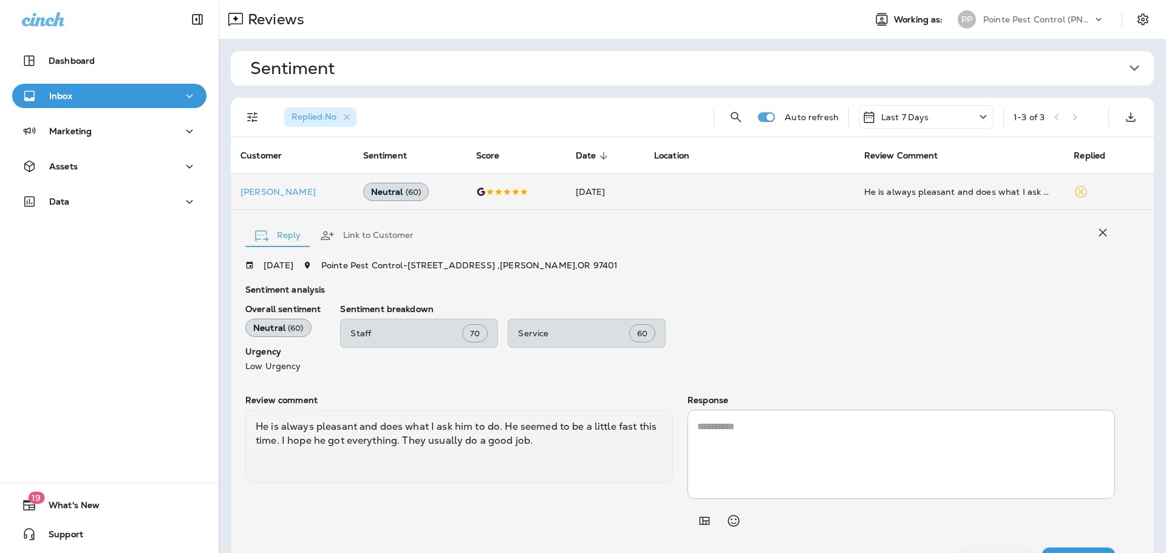
scroll to position [26, 0]
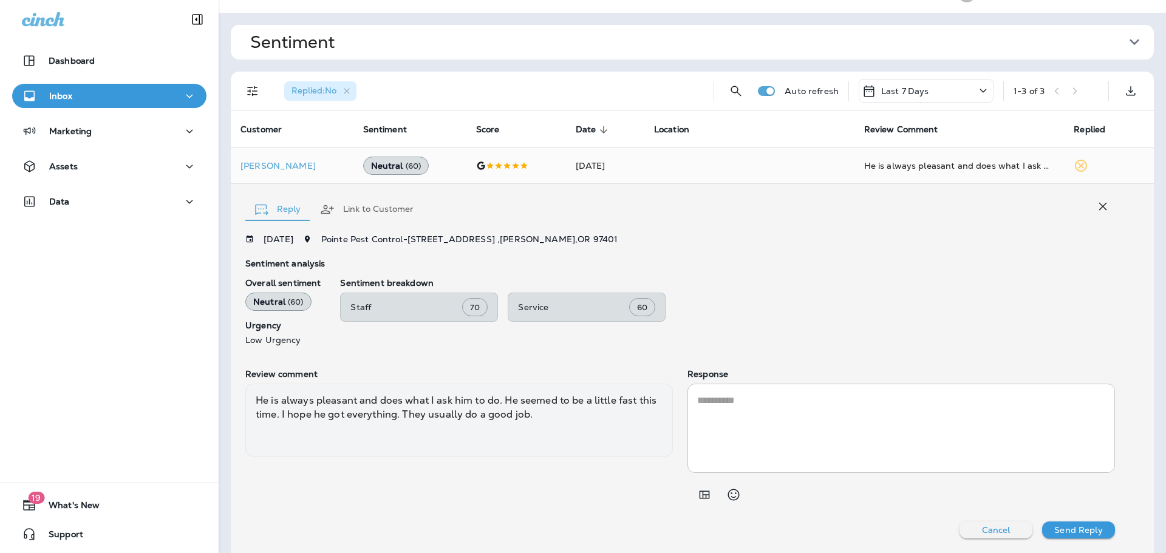
click at [1097, 209] on icon "button" at bounding box center [1102, 206] width 15 height 15
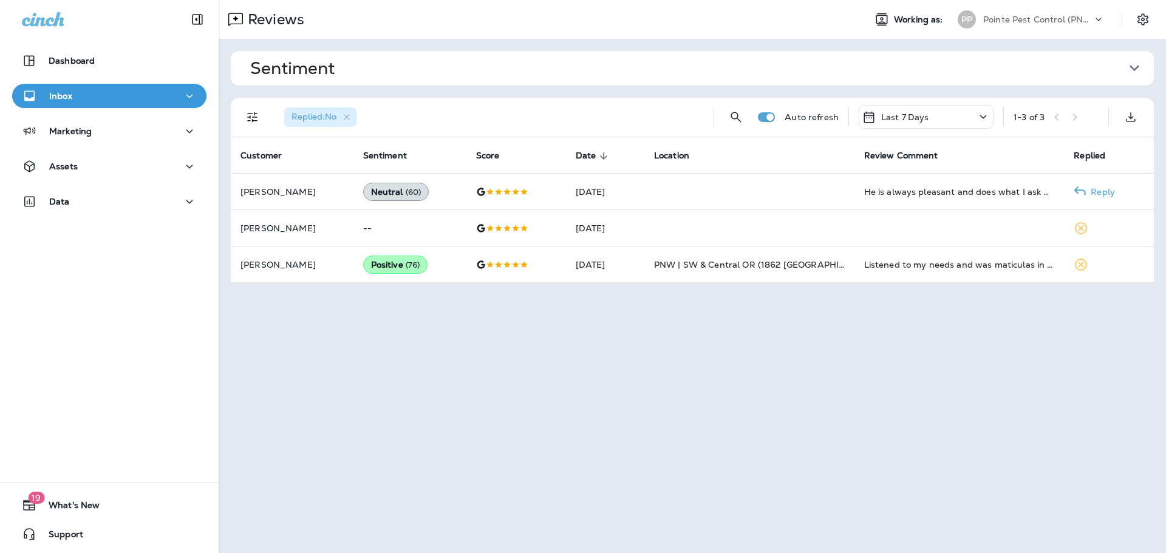
scroll to position [0, 0]
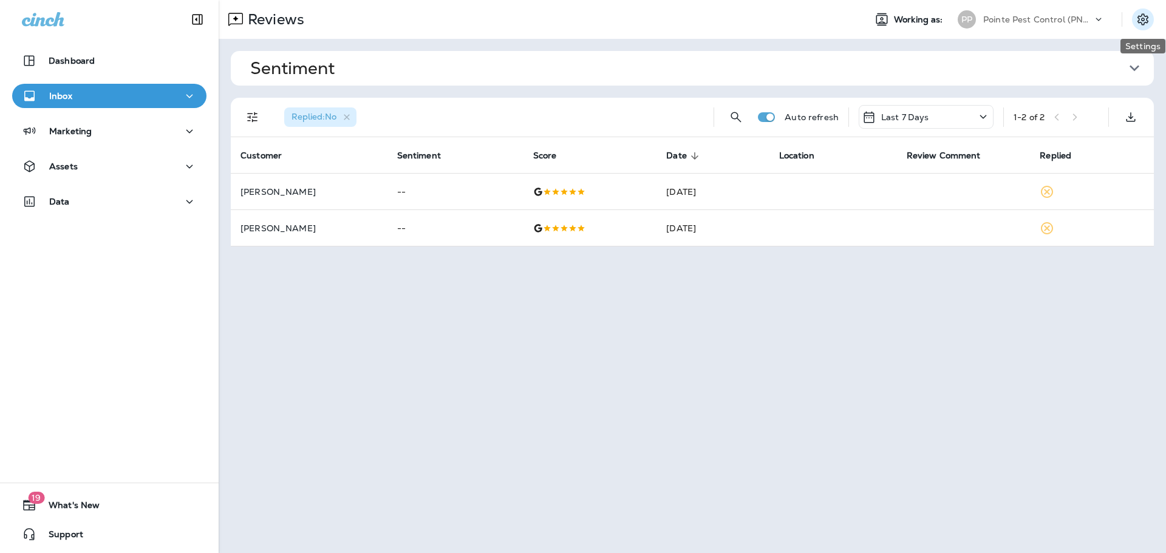
click at [1138, 19] on icon "Settings" at bounding box center [1142, 19] width 11 height 12
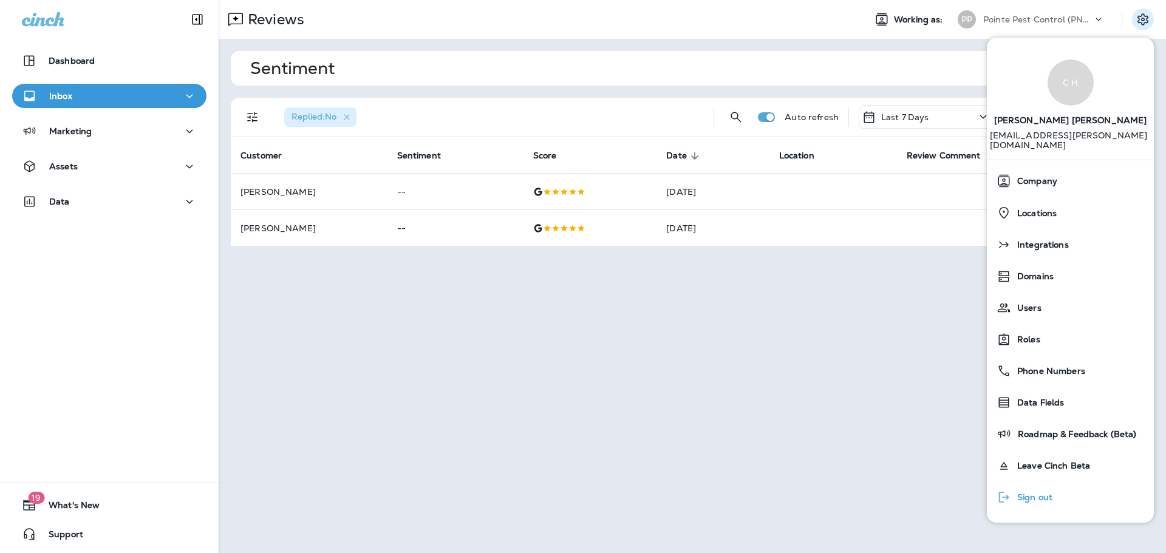
click at [1022, 485] on div "Sign out" at bounding box center [1024, 497] width 66 height 24
